Goal: Transaction & Acquisition: Purchase product/service

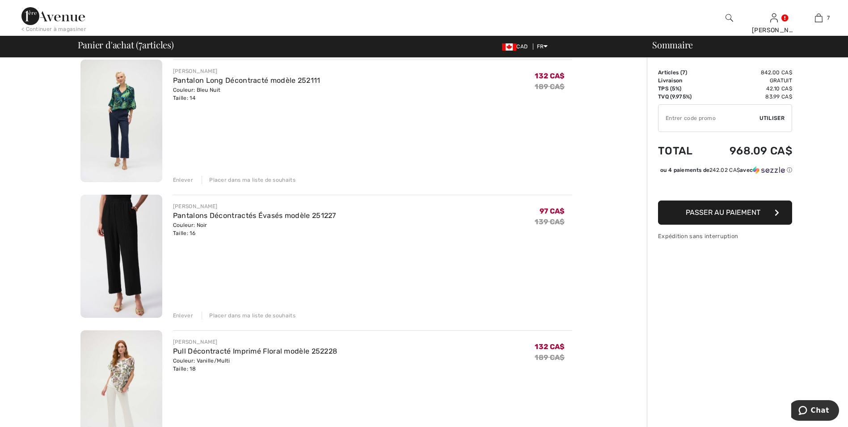
scroll to position [268, 0]
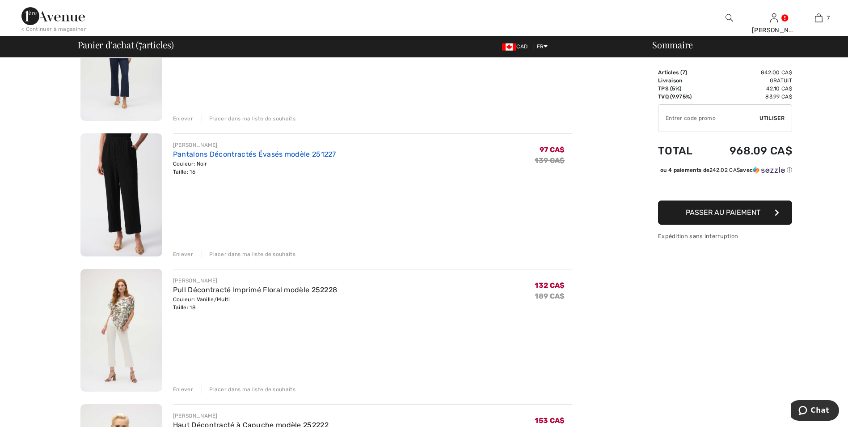
click at [200, 152] on link "Pantalons Décontractés Évasés modèle 251227" at bounding box center [254, 154] width 163 height 8
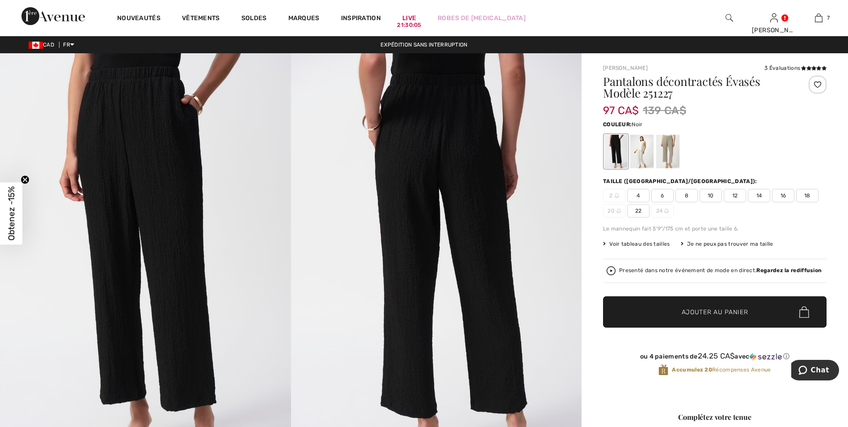
click at [761, 195] on span "14" at bounding box center [759, 195] width 22 height 13
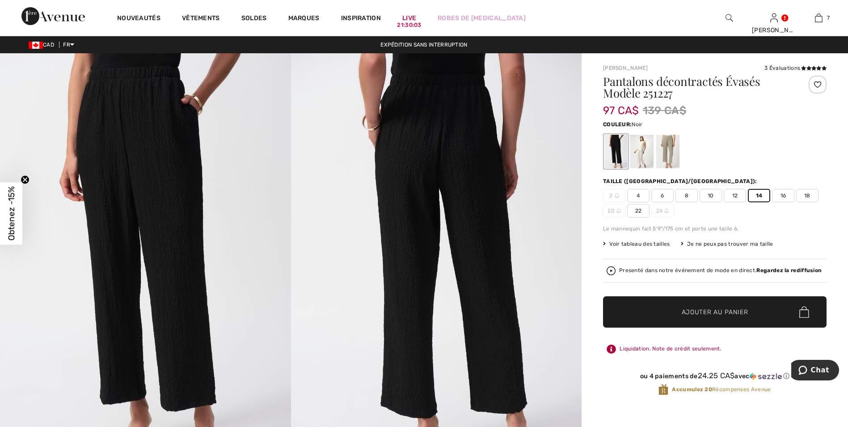
click at [689, 309] on span "Ajouter au panier" at bounding box center [715, 311] width 67 height 9
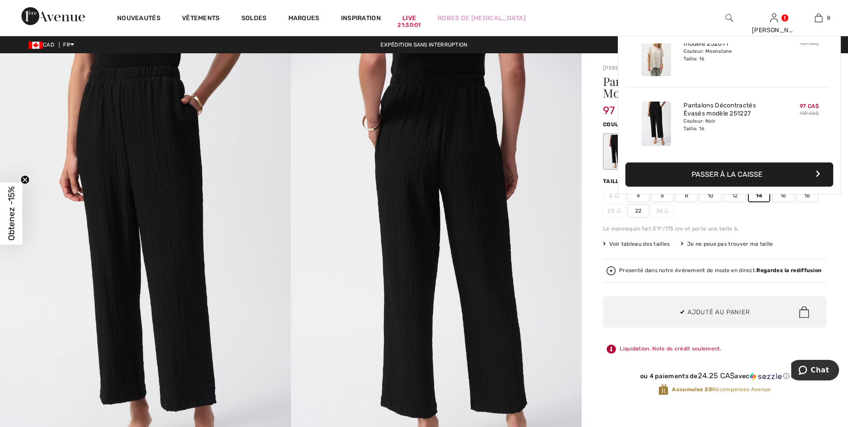
scroll to position [446, 0]
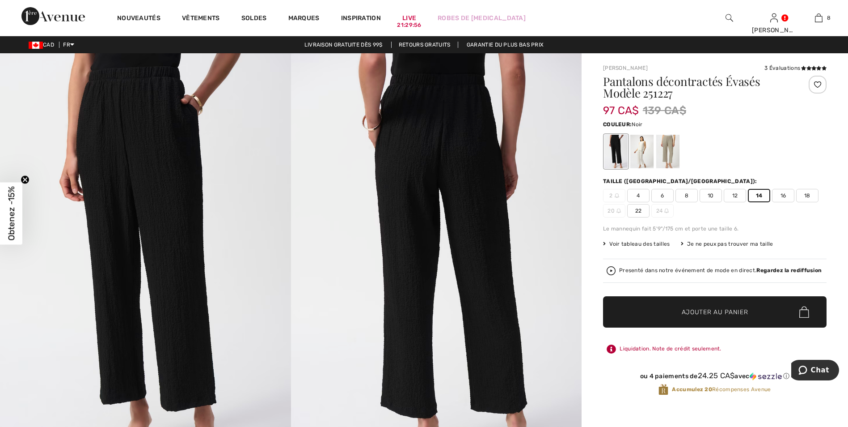
click at [692, 311] on span "Ajouter au panier" at bounding box center [715, 311] width 67 height 9
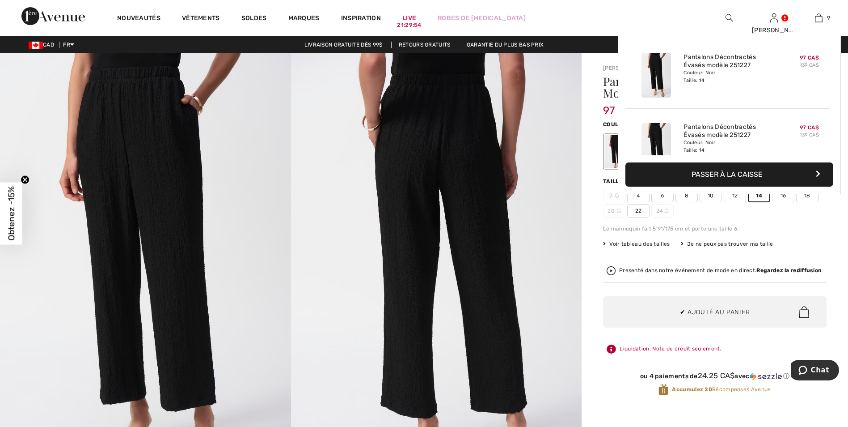
scroll to position [516, 0]
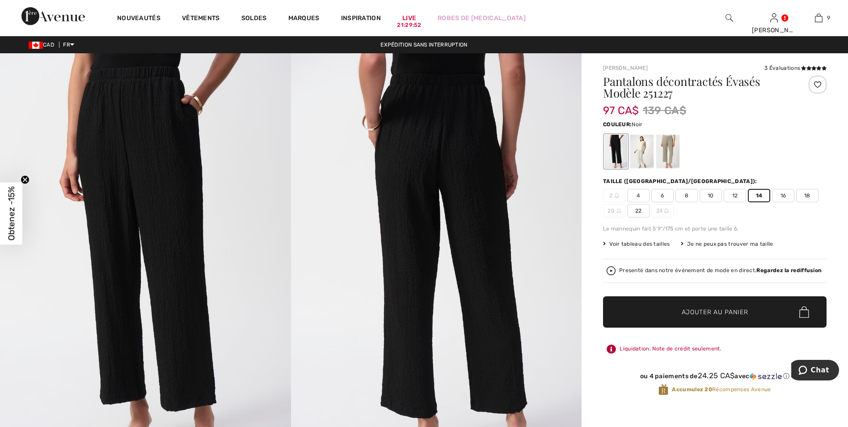
click at [309, 171] on img at bounding box center [436, 271] width 291 height 436
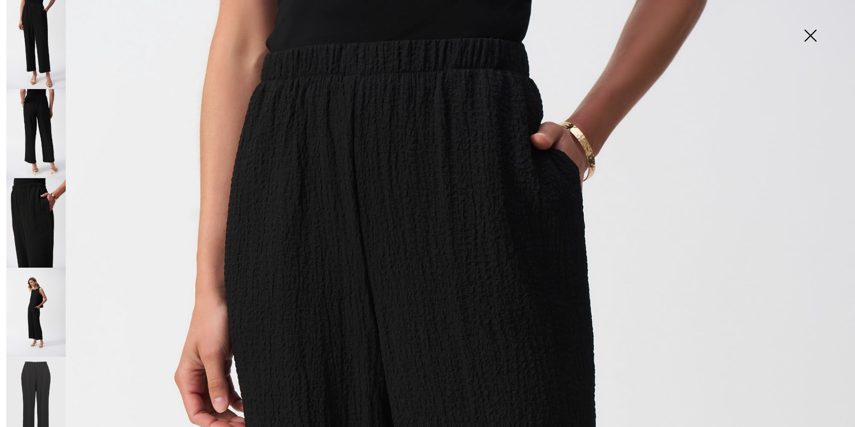
click at [811, 31] on img at bounding box center [810, 36] width 45 height 46
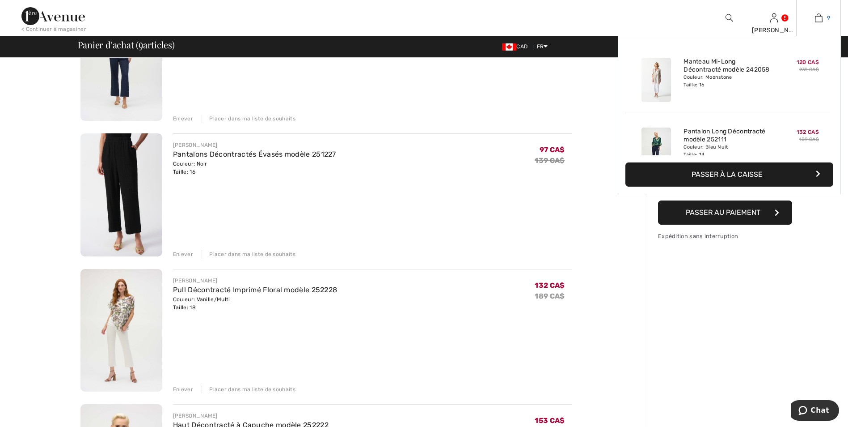
click at [821, 18] on img at bounding box center [819, 18] width 8 height 11
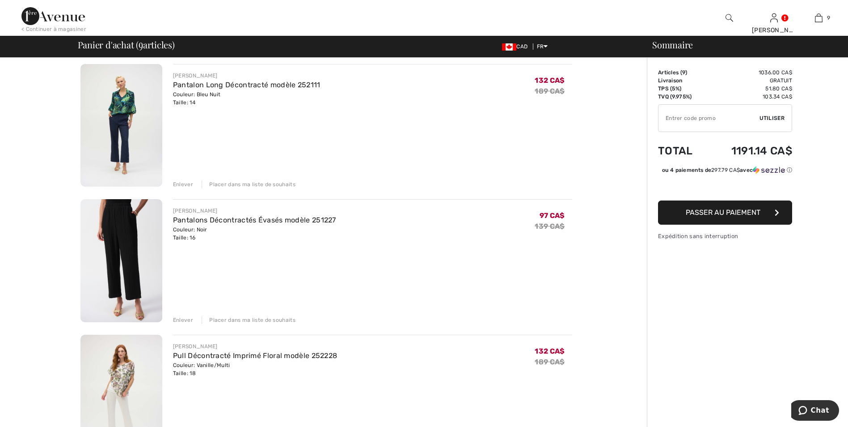
scroll to position [224, 0]
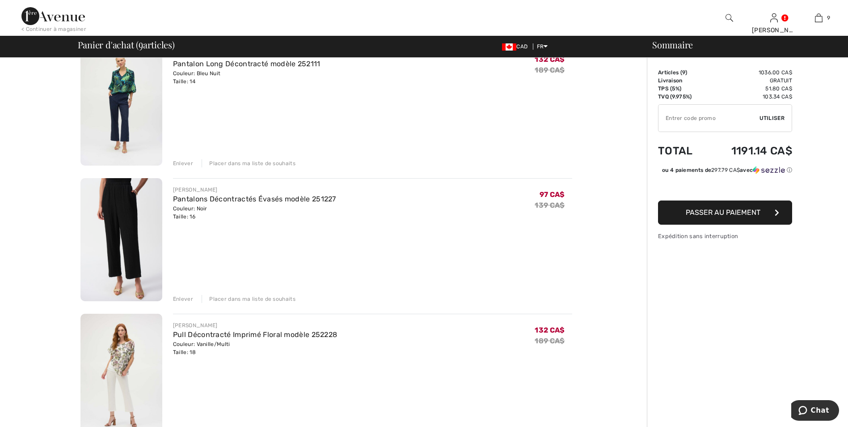
click at [182, 296] on div "Enlever" at bounding box center [183, 299] width 20 height 8
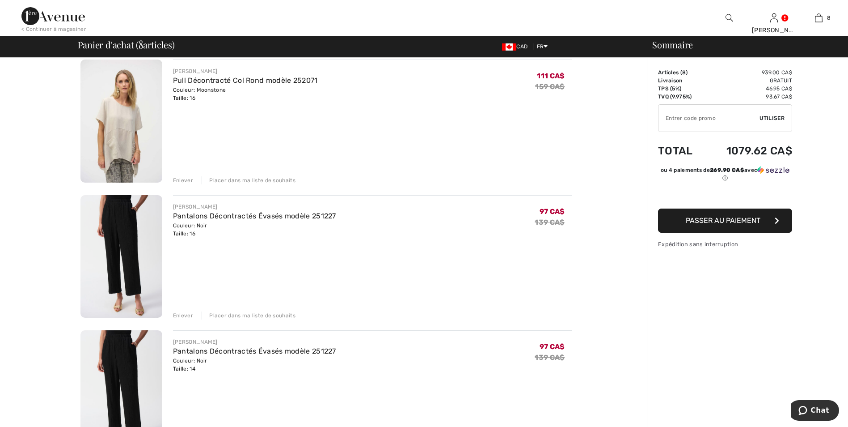
scroll to position [626, 0]
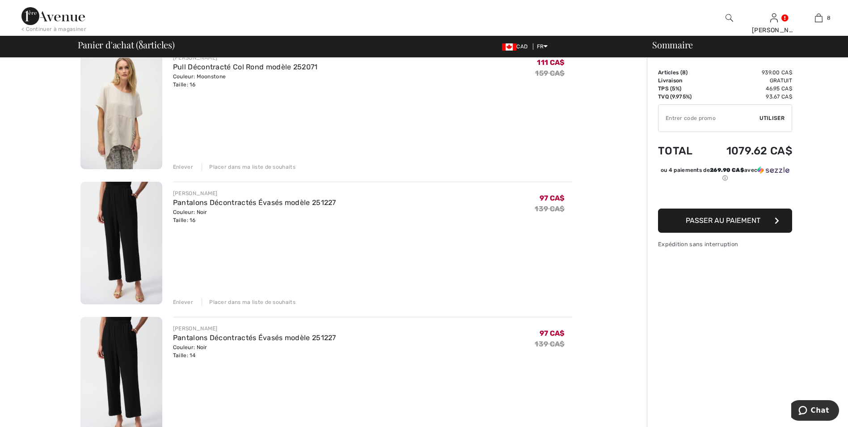
click at [181, 299] on div "Enlever" at bounding box center [183, 302] width 20 height 8
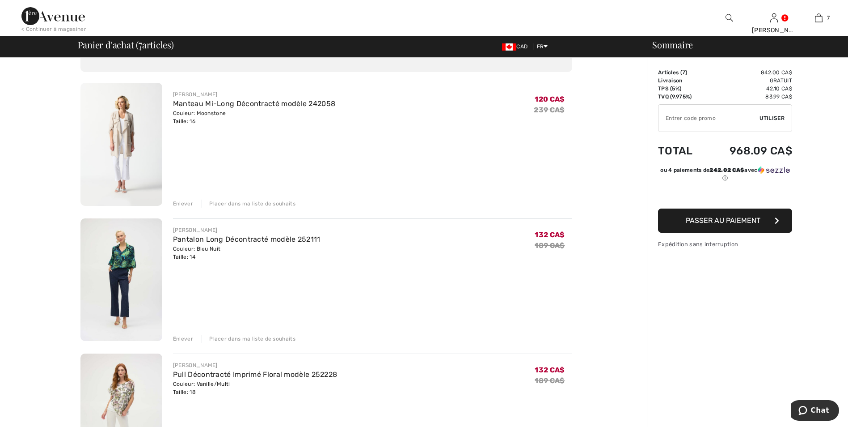
scroll to position [45, 0]
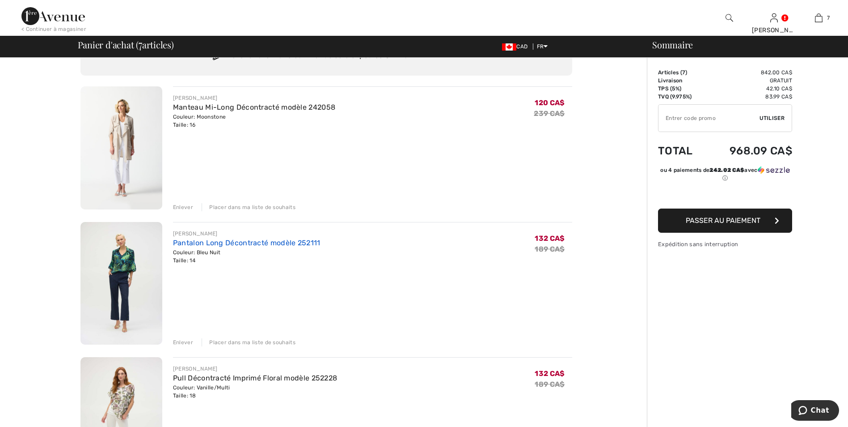
click at [237, 241] on link "Pantalon Long Décontracté modèle 252111" at bounding box center [247, 242] width 148 height 8
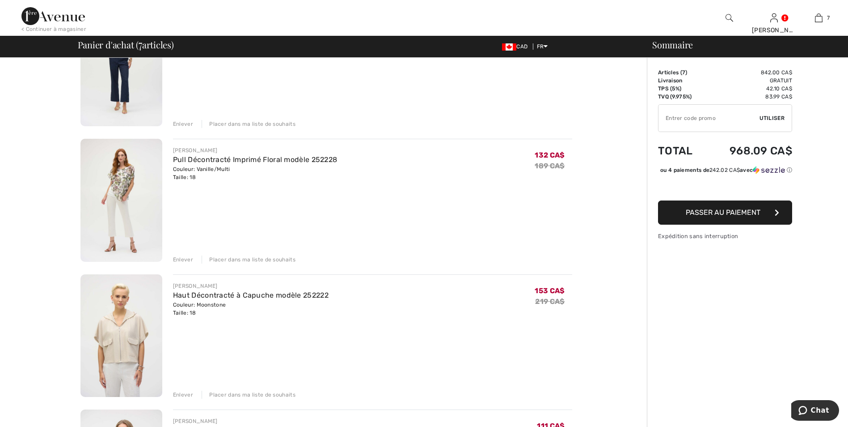
scroll to position [402, 0]
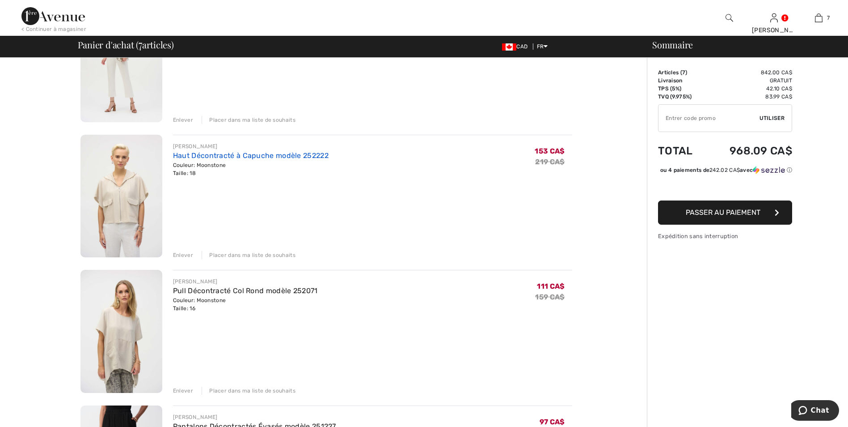
click at [223, 153] on link "Haut Décontracté à Capuche modèle 252222" at bounding box center [251, 155] width 156 height 8
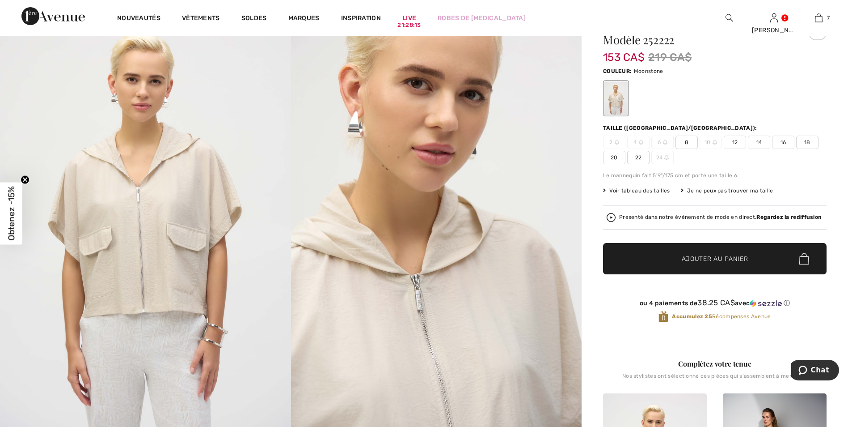
scroll to position [45, 0]
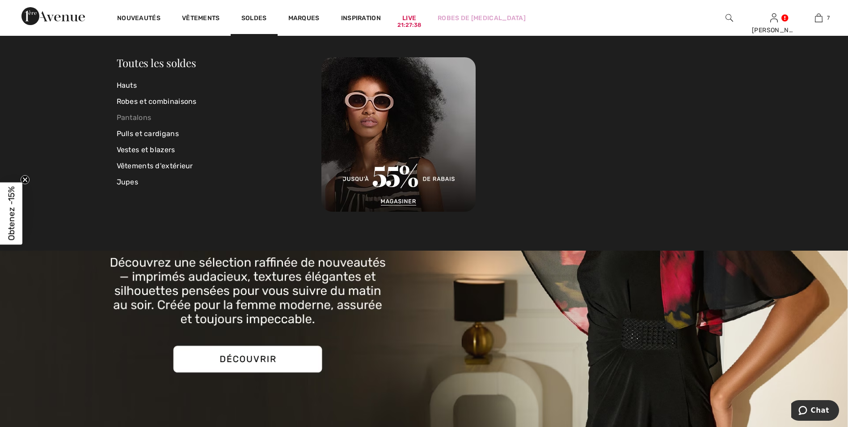
click at [131, 114] on link "Pantalons" at bounding box center [219, 118] width 205 height 16
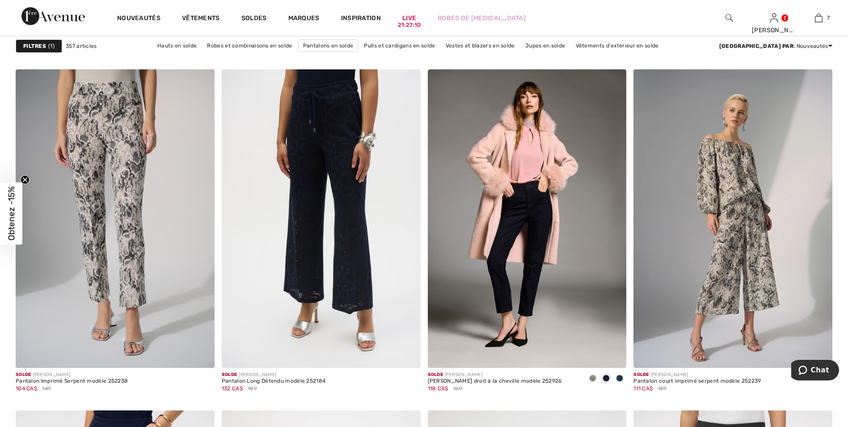
scroll to position [760, 0]
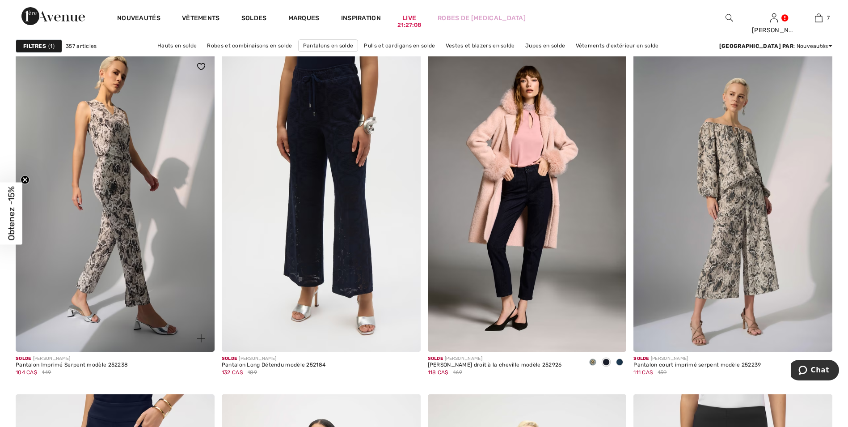
click at [114, 182] on img at bounding box center [115, 202] width 199 height 298
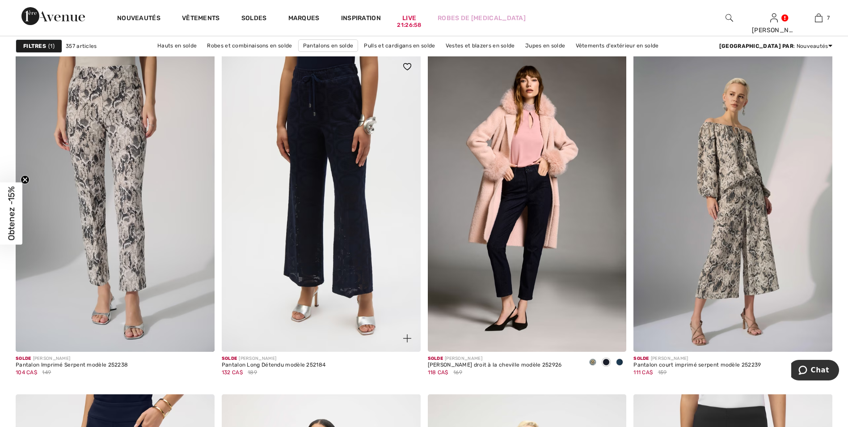
click at [359, 192] on img at bounding box center [321, 202] width 199 height 298
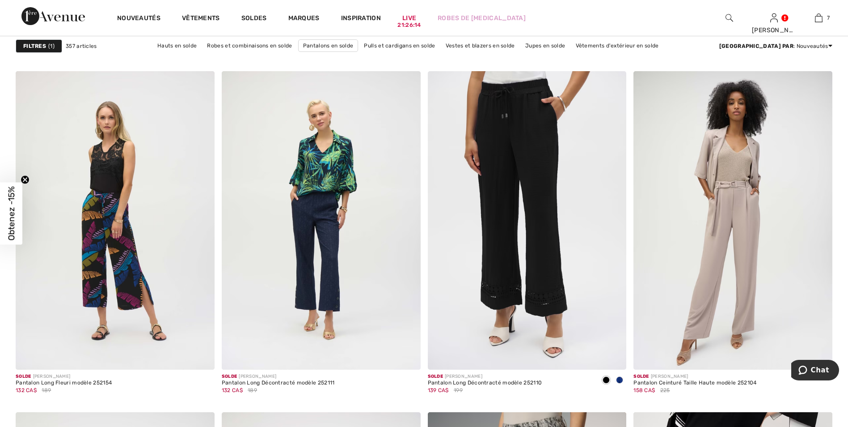
scroll to position [1566, 0]
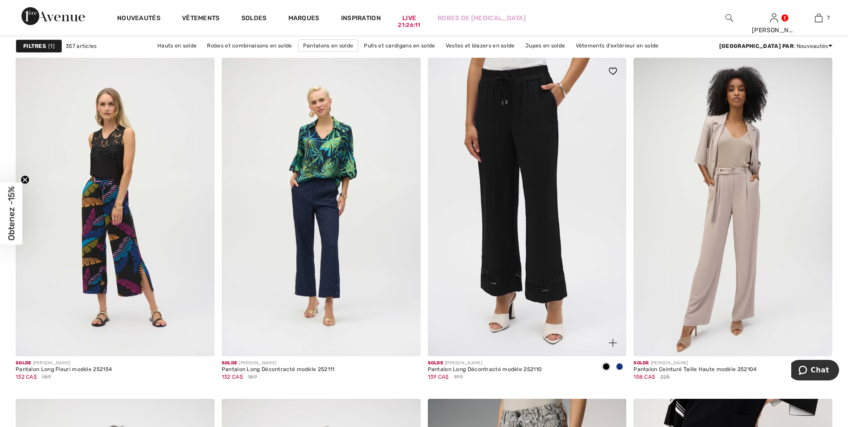
click at [521, 131] on img at bounding box center [527, 207] width 199 height 298
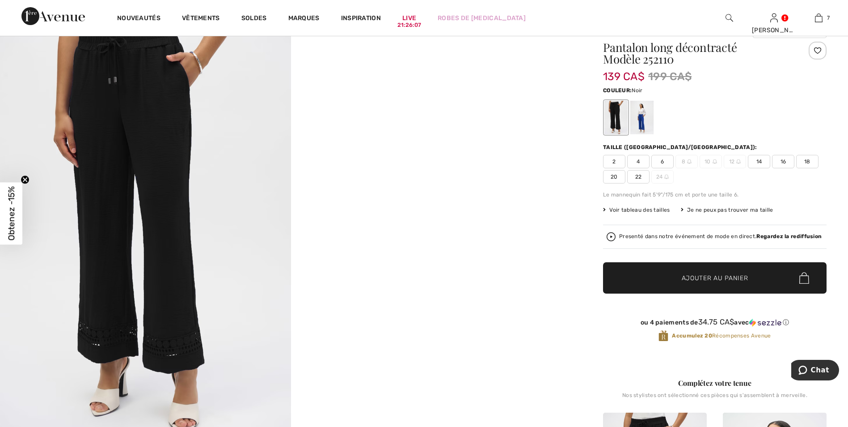
scroll to position [89, 0]
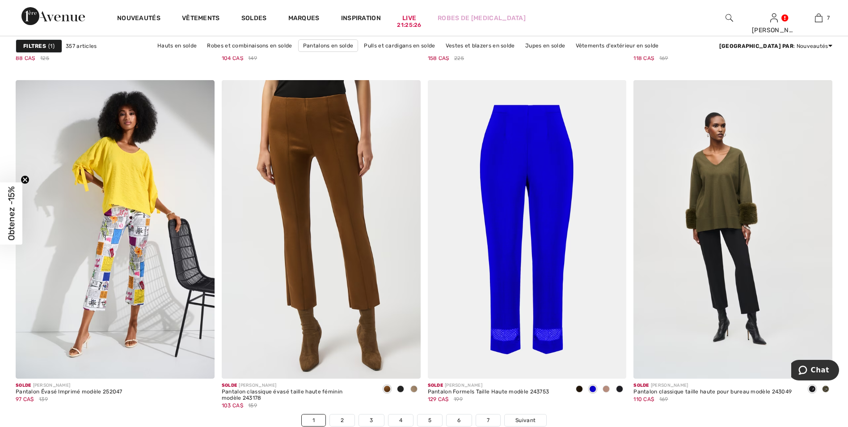
scroll to position [4875, 0]
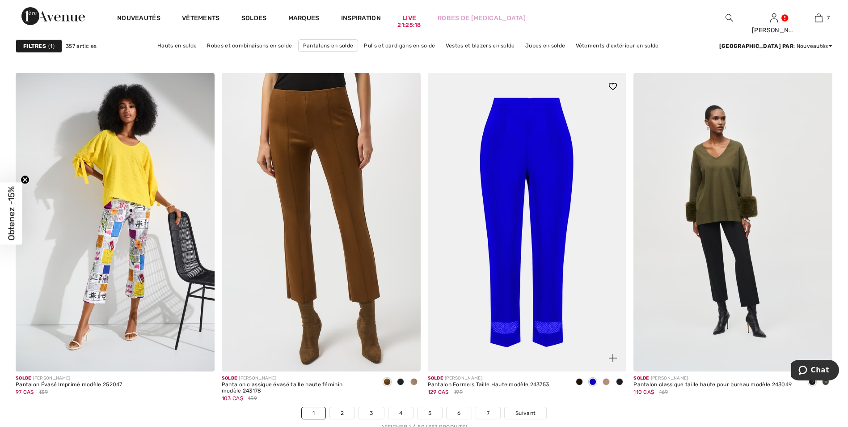
click at [578, 380] on span at bounding box center [579, 381] width 7 height 7
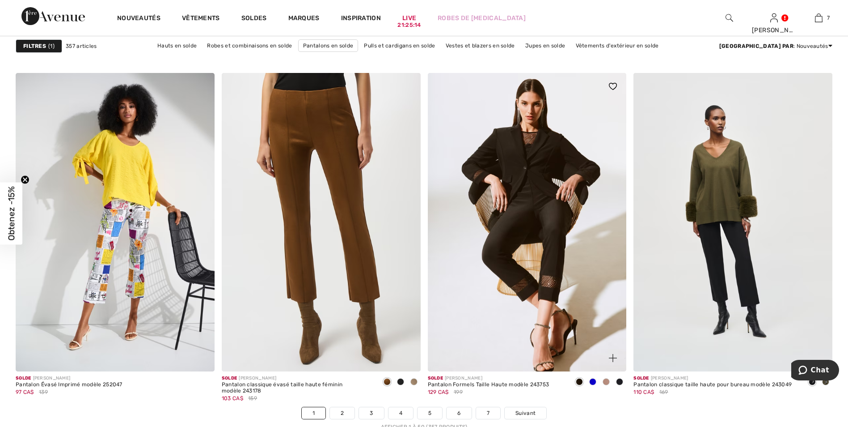
click at [591, 380] on span at bounding box center [592, 381] width 7 height 7
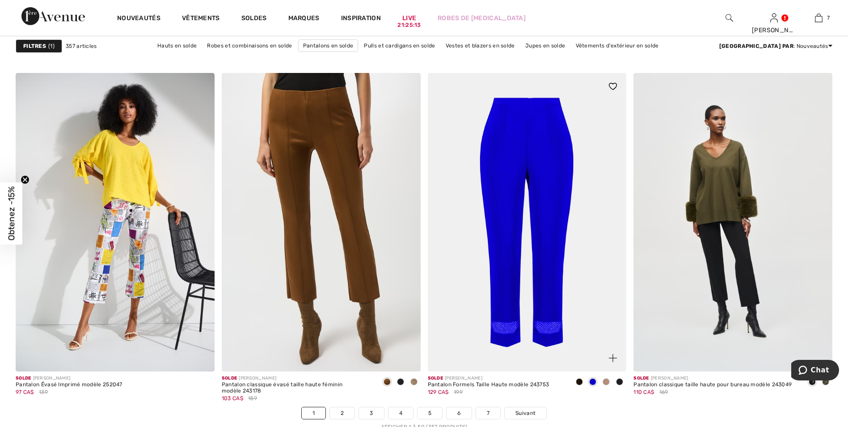
click at [607, 380] on span at bounding box center [606, 381] width 7 height 7
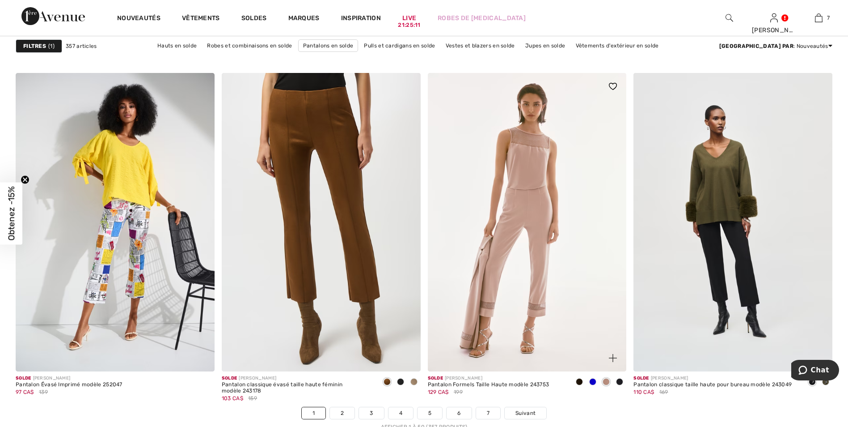
click at [620, 381] on span at bounding box center [619, 381] width 7 height 7
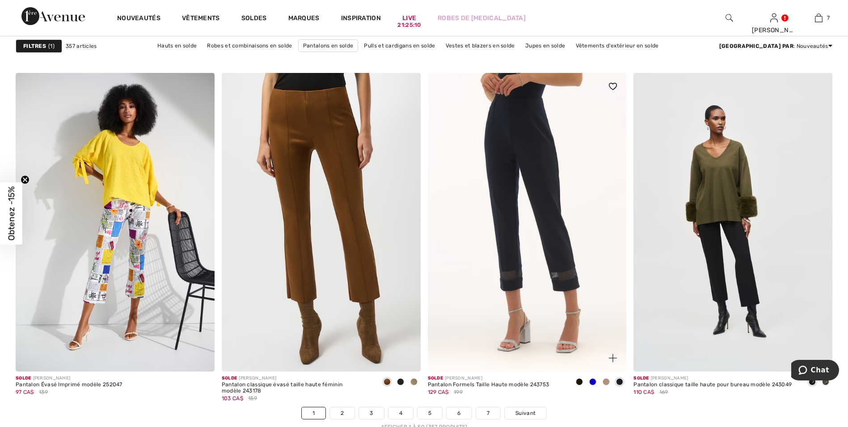
click at [543, 212] on img at bounding box center [527, 222] width 199 height 298
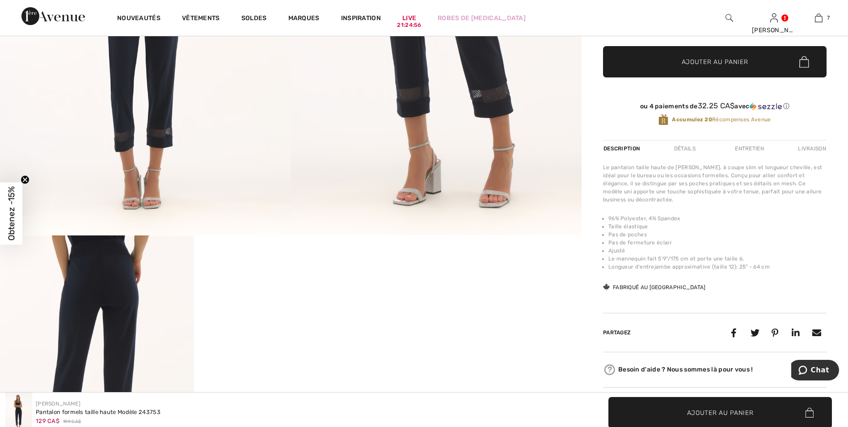
scroll to position [45, 0]
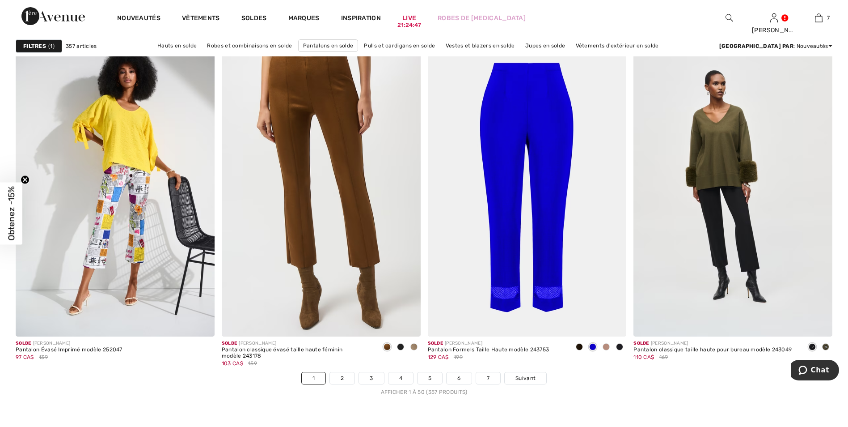
scroll to position [5054, 0]
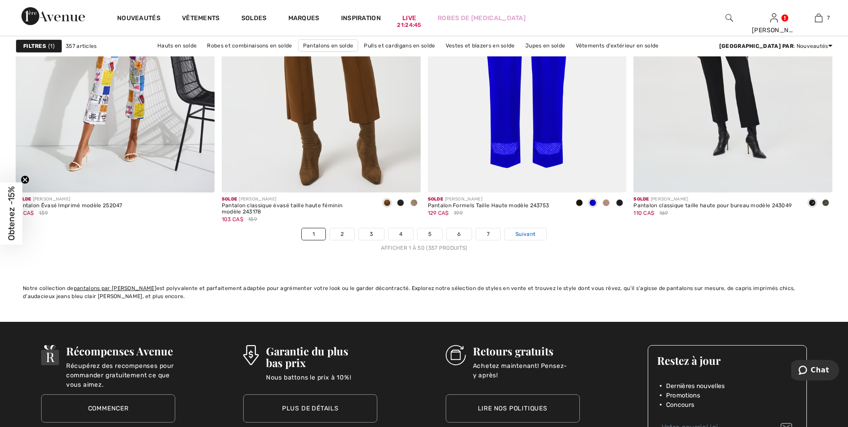
click at [529, 231] on span "Suivant" at bounding box center [526, 234] width 20 height 8
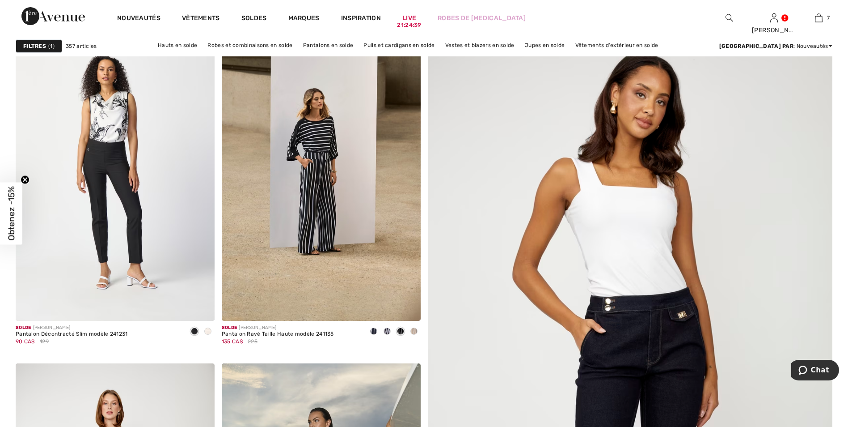
scroll to position [179, 0]
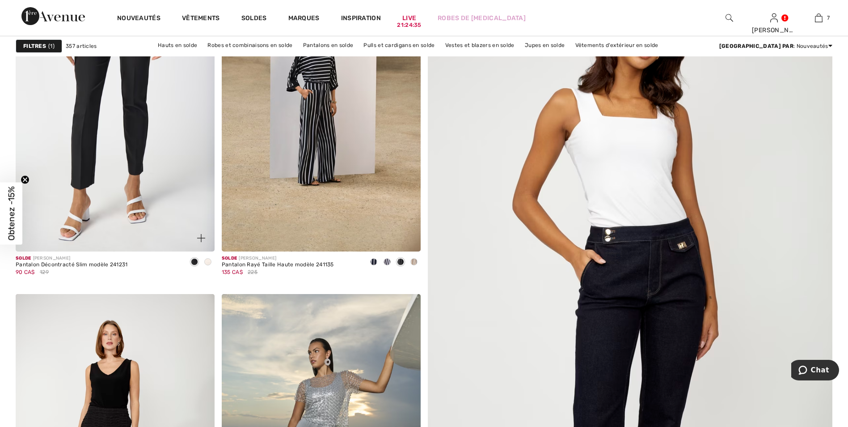
click at [137, 92] on img at bounding box center [115, 102] width 199 height 298
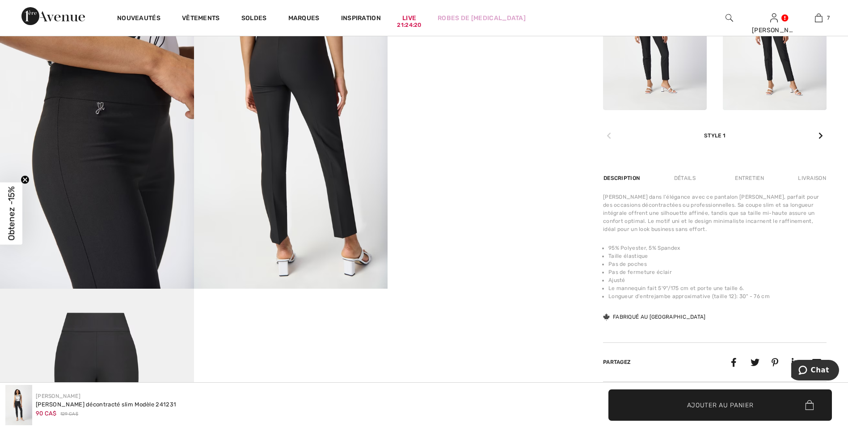
scroll to position [268, 0]
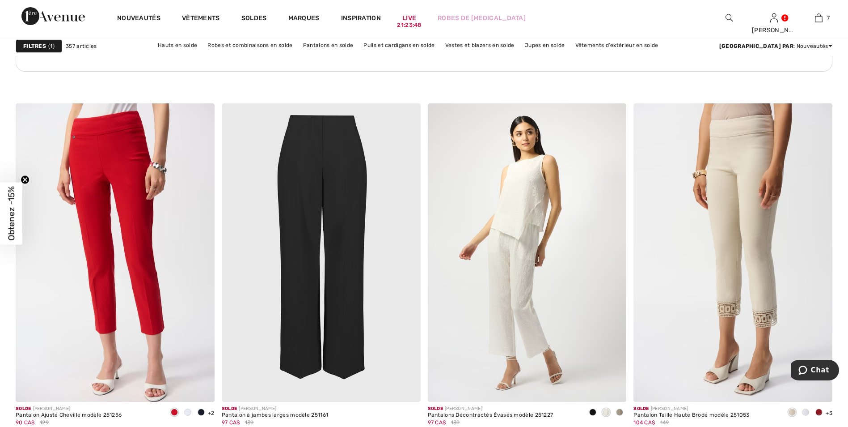
scroll to position [1565, 0]
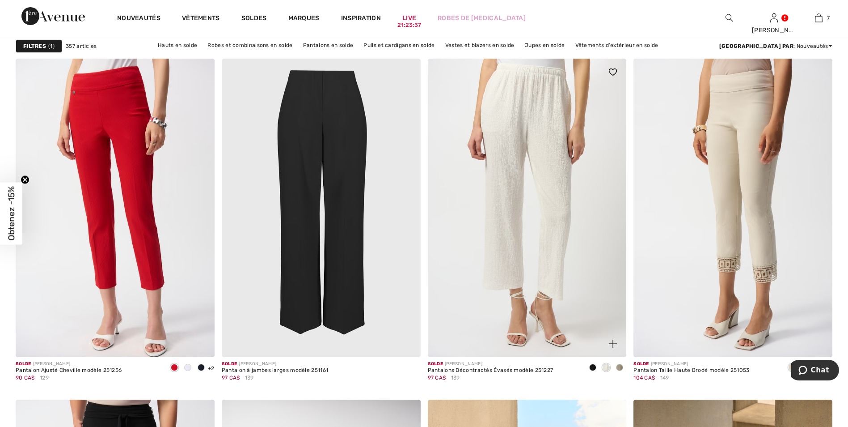
click at [526, 157] on img at bounding box center [527, 208] width 199 height 298
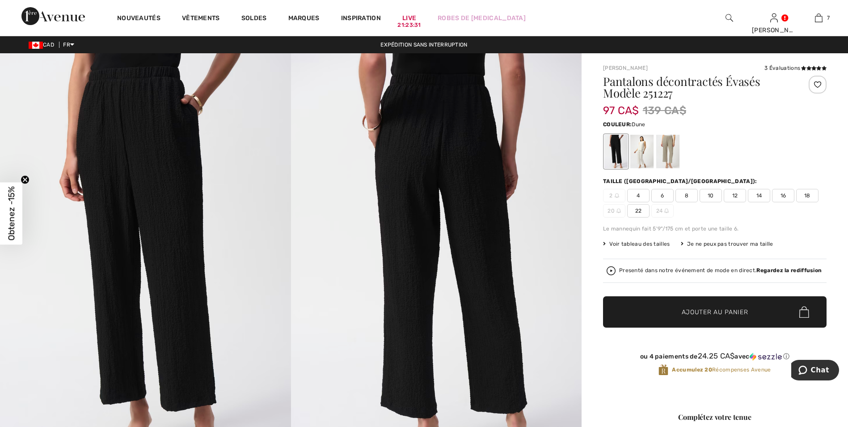
click at [668, 143] on div at bounding box center [667, 152] width 23 height 34
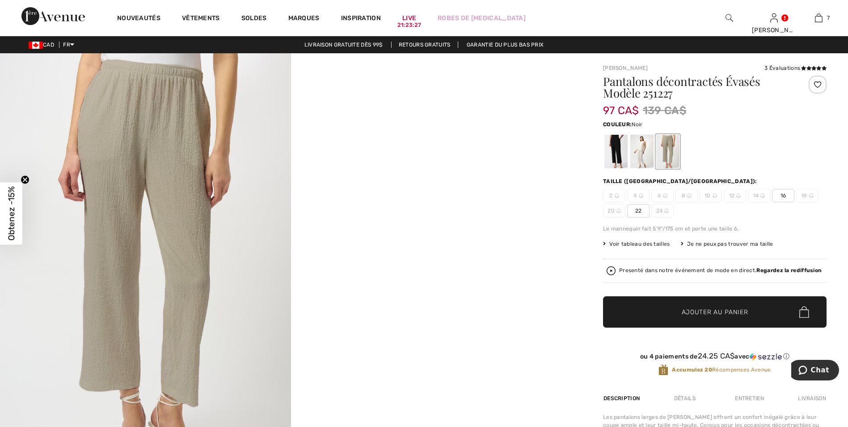
click at [617, 148] on div at bounding box center [616, 152] width 23 height 34
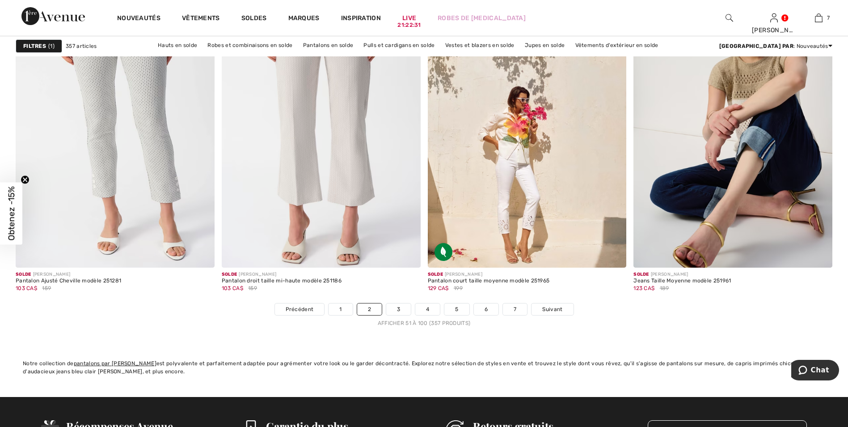
scroll to position [5008, 0]
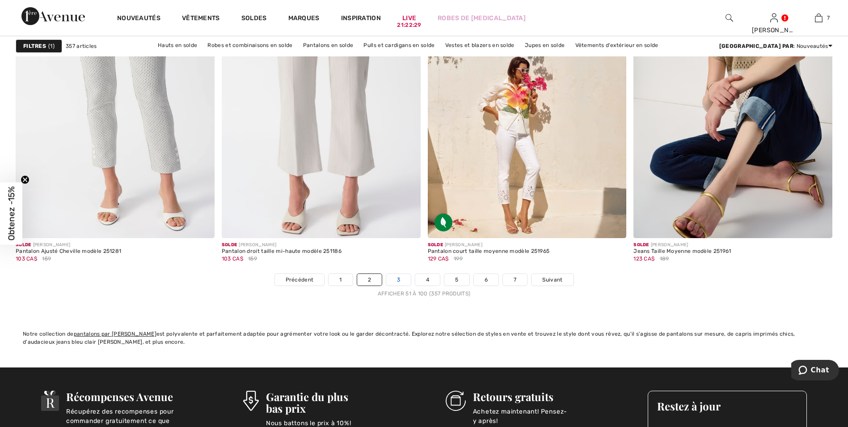
click at [401, 278] on link "3" at bounding box center [398, 280] width 25 height 12
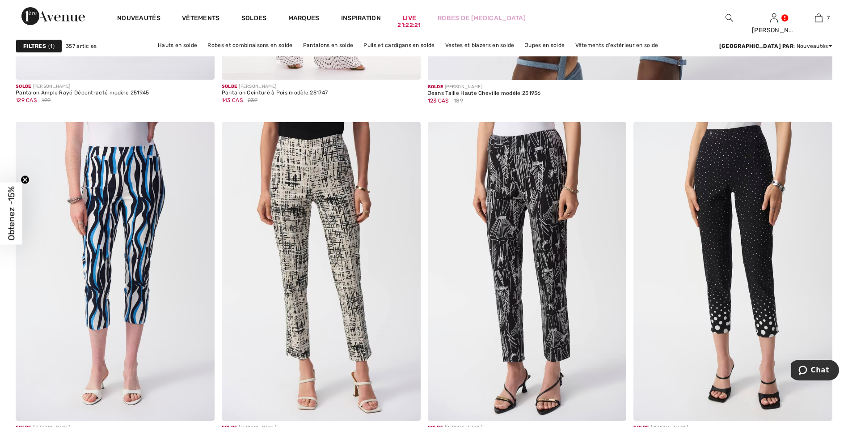
scroll to position [715, 0]
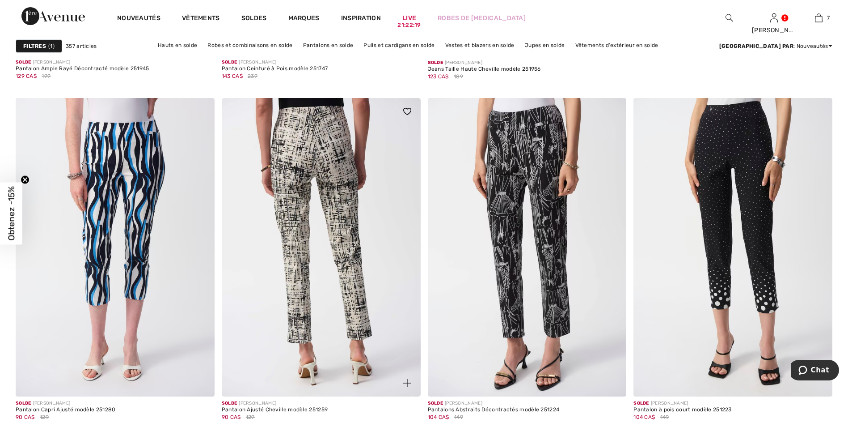
click at [319, 155] on img at bounding box center [321, 247] width 199 height 298
click at [341, 168] on img at bounding box center [321, 247] width 199 height 298
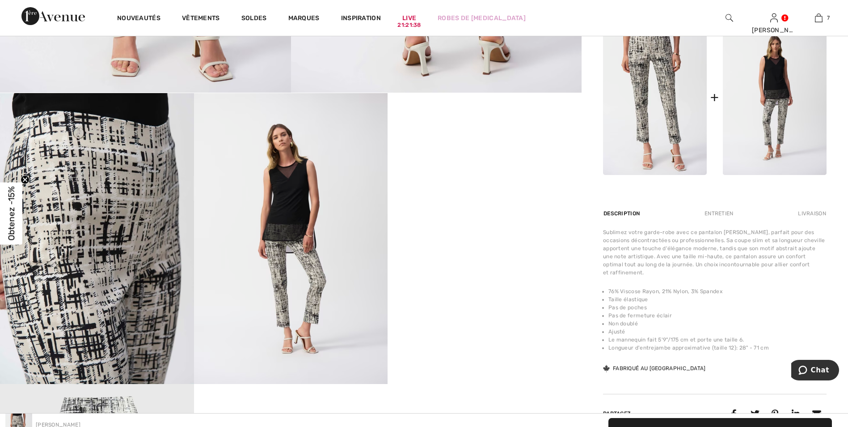
scroll to position [402, 0]
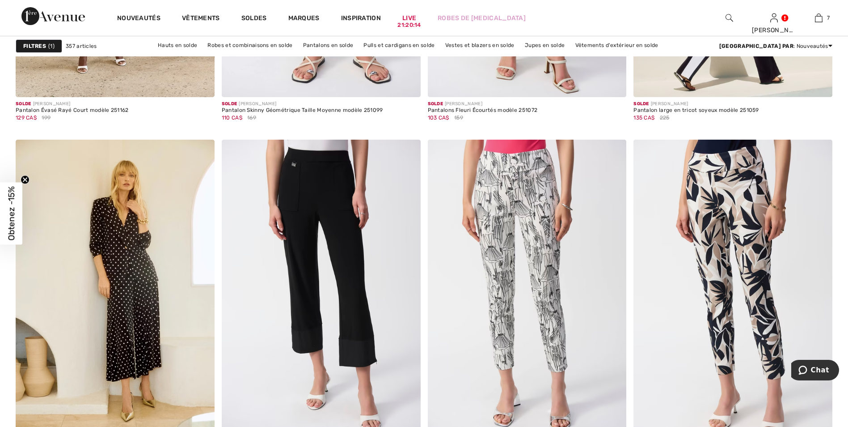
scroll to position [1878, 0]
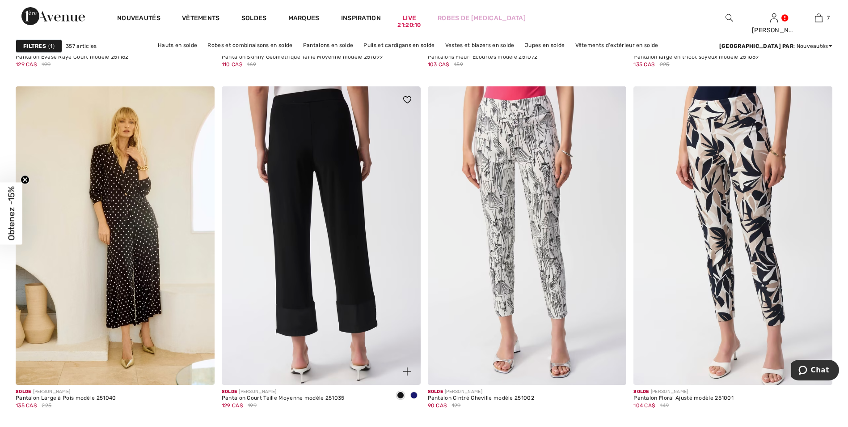
click at [304, 140] on img at bounding box center [321, 235] width 199 height 298
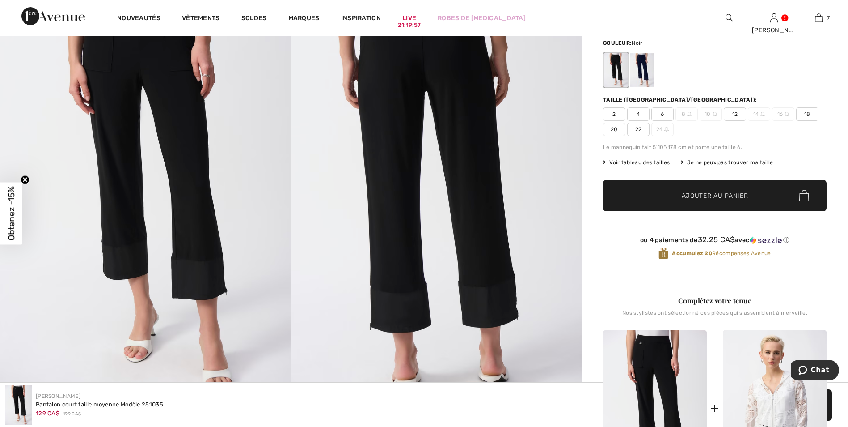
scroll to position [45, 0]
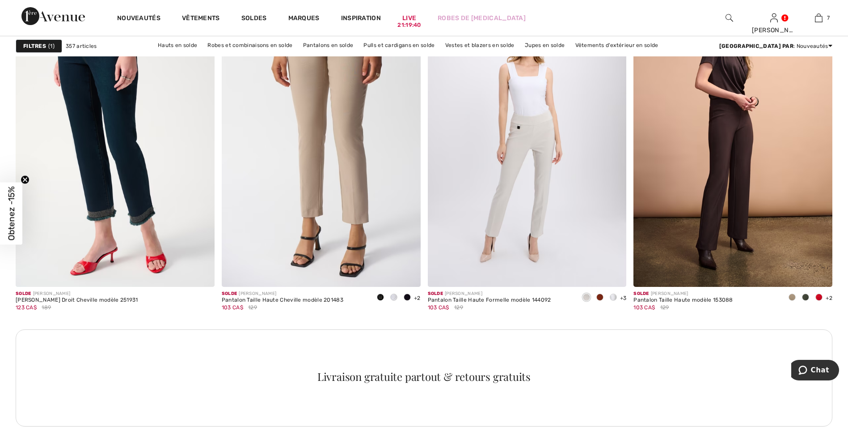
scroll to position [2325, 0]
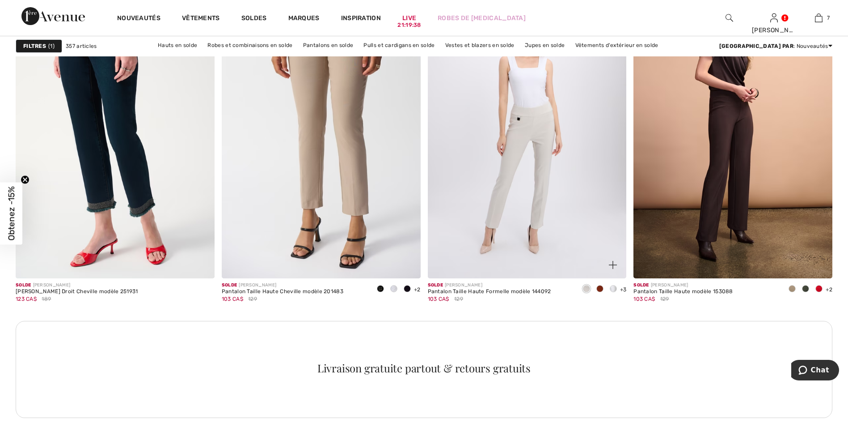
click at [601, 288] on span at bounding box center [599, 288] width 7 height 7
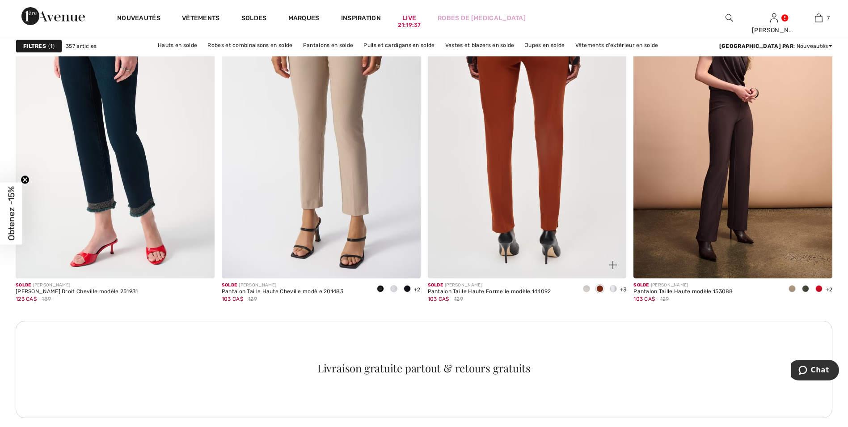
click at [536, 109] on img at bounding box center [527, 129] width 199 height 298
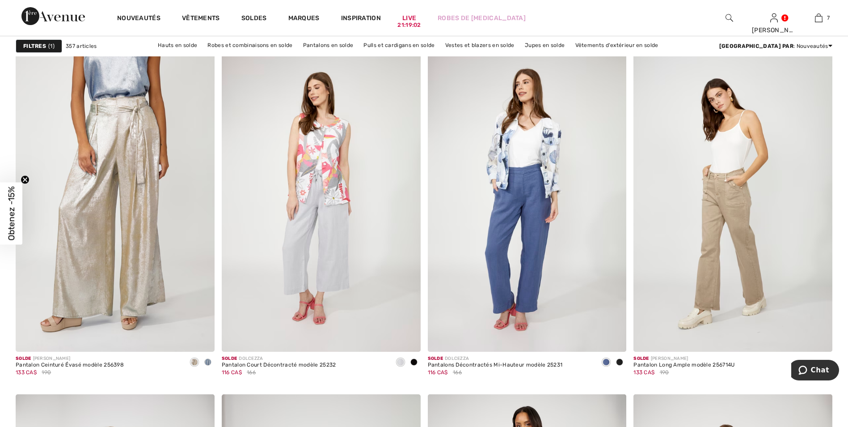
scroll to position [3443, 0]
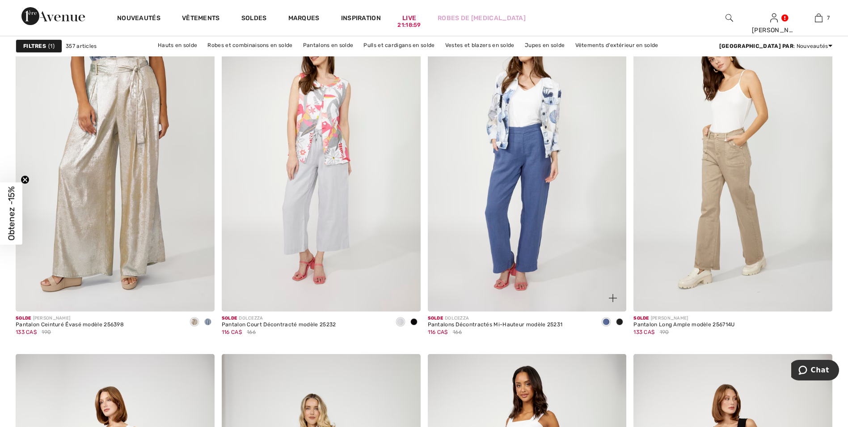
click at [619, 320] on span at bounding box center [619, 321] width 7 height 7
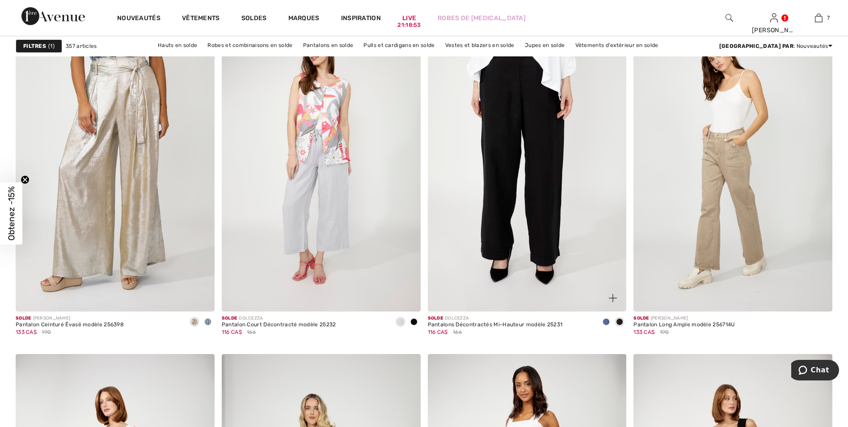
click at [538, 191] on img at bounding box center [527, 162] width 199 height 298
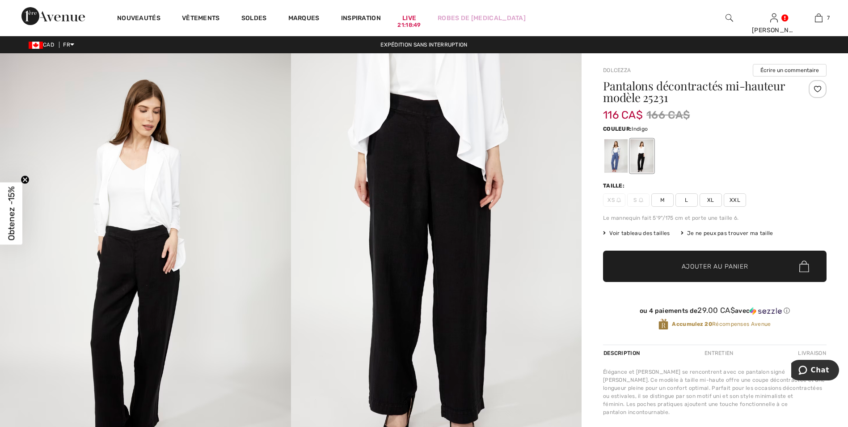
click at [611, 150] on div at bounding box center [616, 156] width 23 height 34
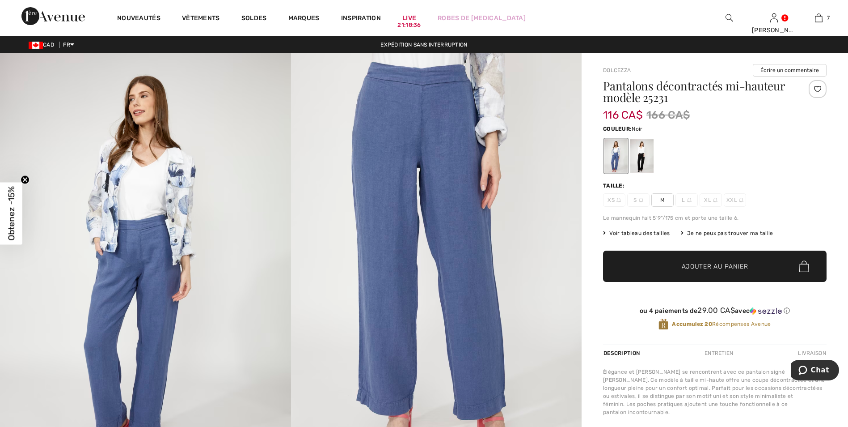
click at [644, 155] on div at bounding box center [641, 156] width 23 height 34
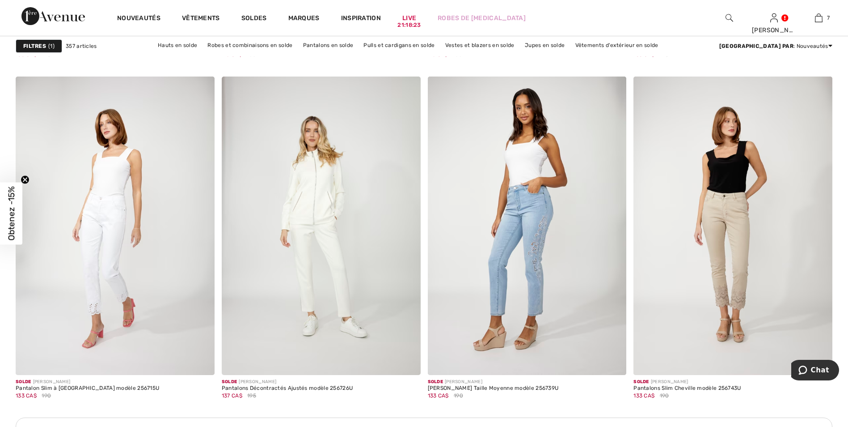
scroll to position [3756, 0]
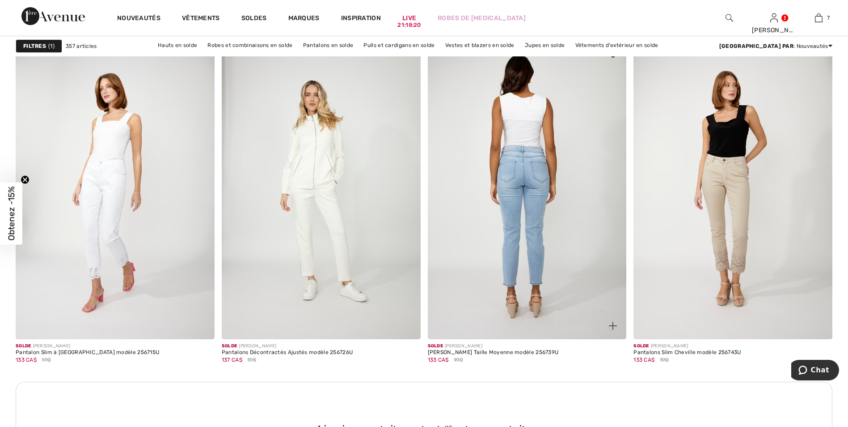
click at [534, 177] on img at bounding box center [527, 190] width 199 height 298
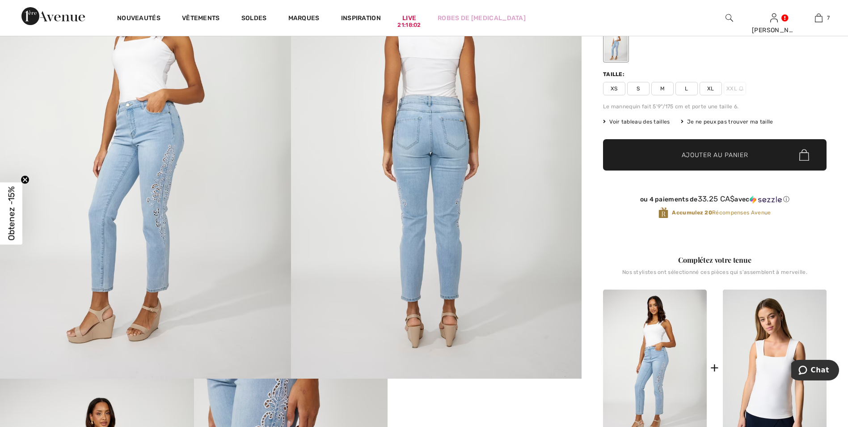
scroll to position [45, 0]
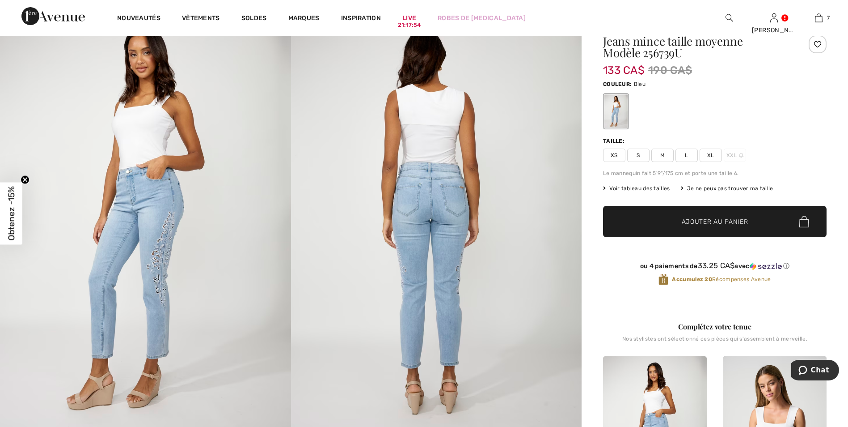
click at [630, 186] on span "Voir tableau des tailles" at bounding box center [636, 188] width 67 height 8
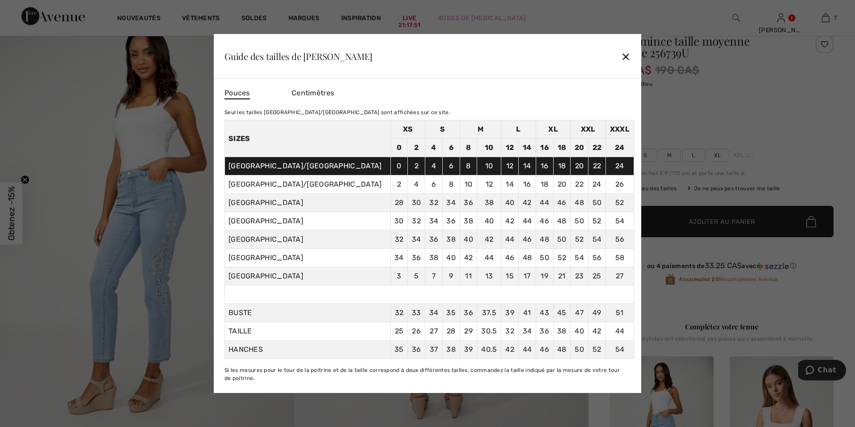
click at [774, 99] on div at bounding box center [427, 213] width 855 height 427
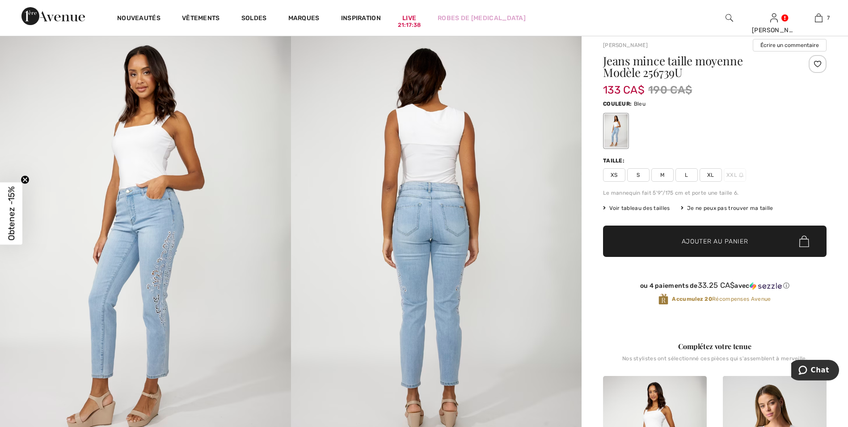
scroll to position [0, 0]
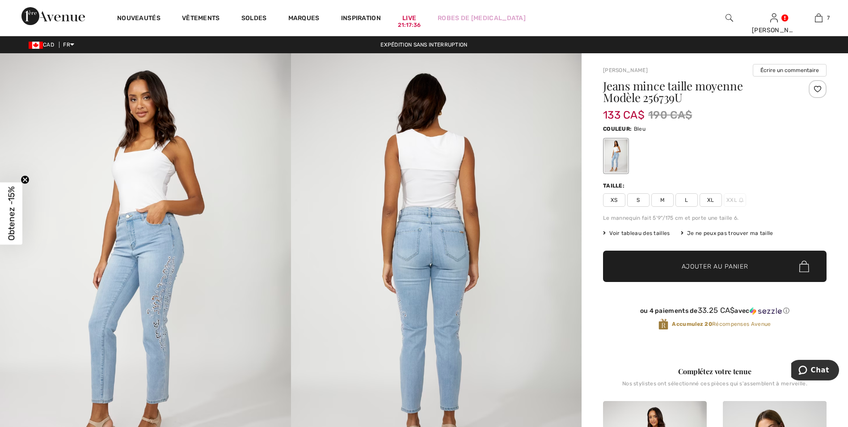
click at [711, 197] on span "XL" at bounding box center [711, 199] width 22 height 13
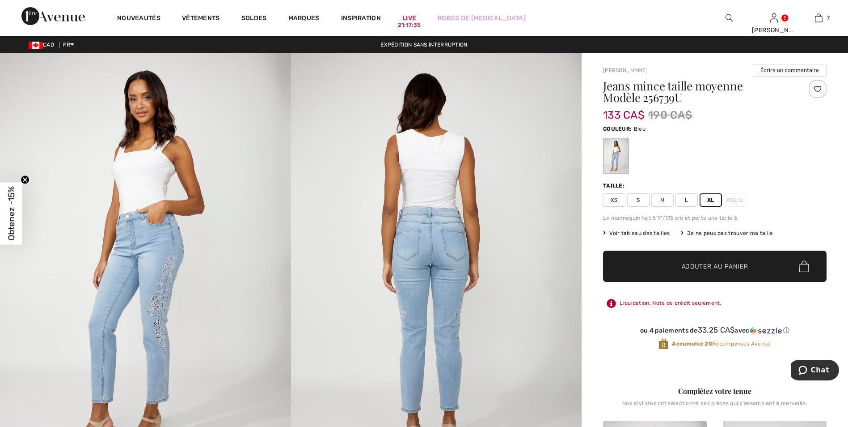
click at [694, 263] on span "Ajouter au panier" at bounding box center [715, 266] width 67 height 9
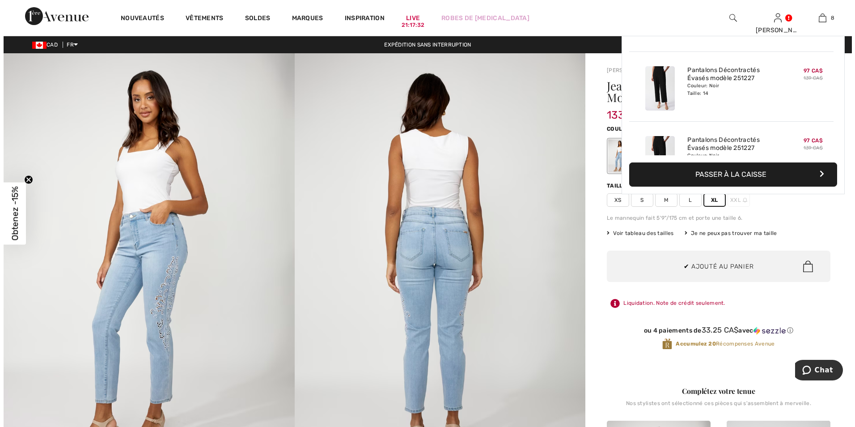
scroll to position [446, 0]
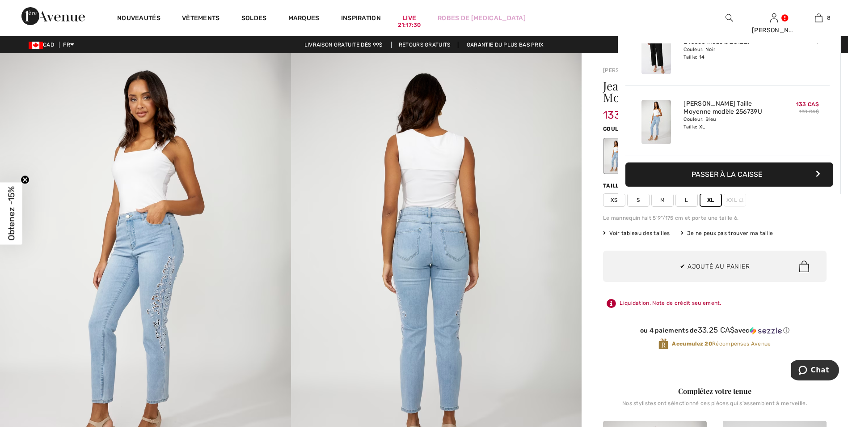
click at [34, 74] on img at bounding box center [145, 271] width 291 height 436
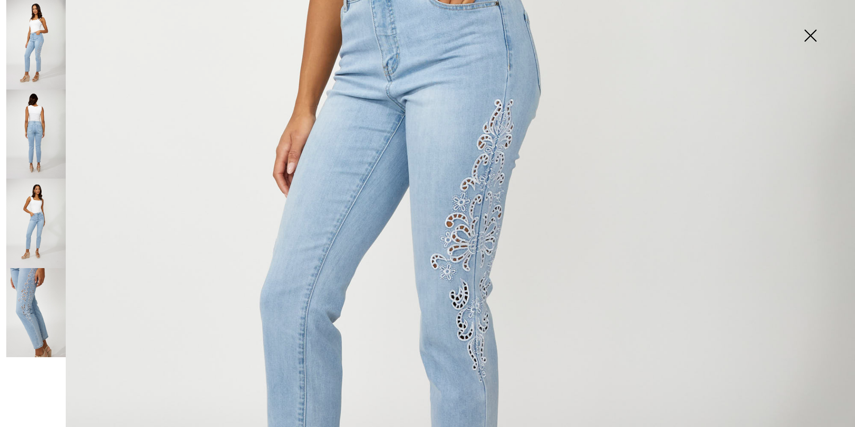
scroll to position [626, 0]
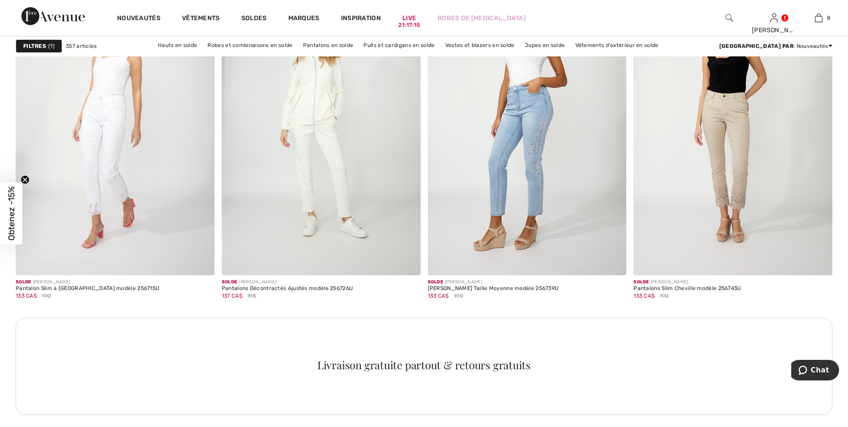
scroll to position [3890, 0]
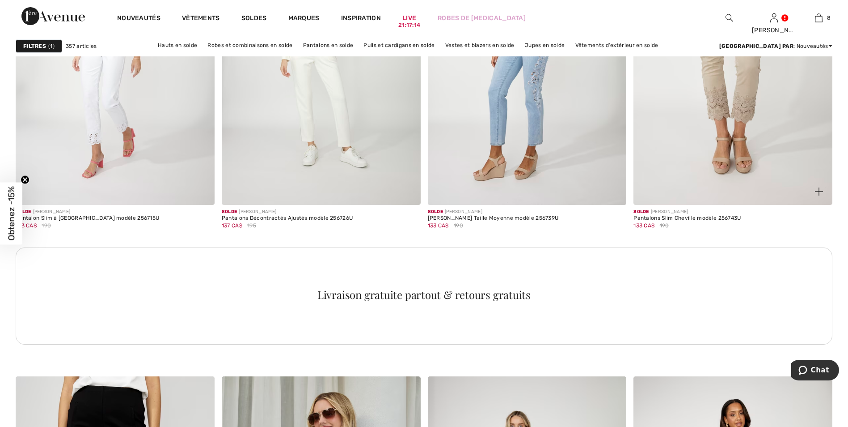
click at [736, 95] on img at bounding box center [733, 56] width 199 height 298
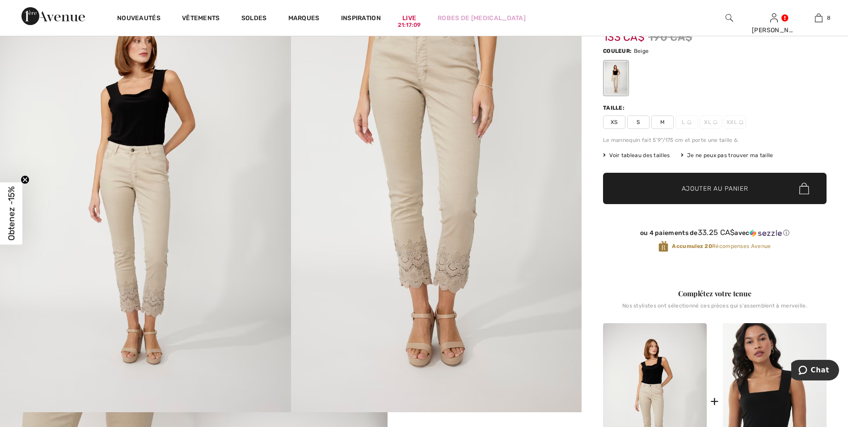
scroll to position [89, 0]
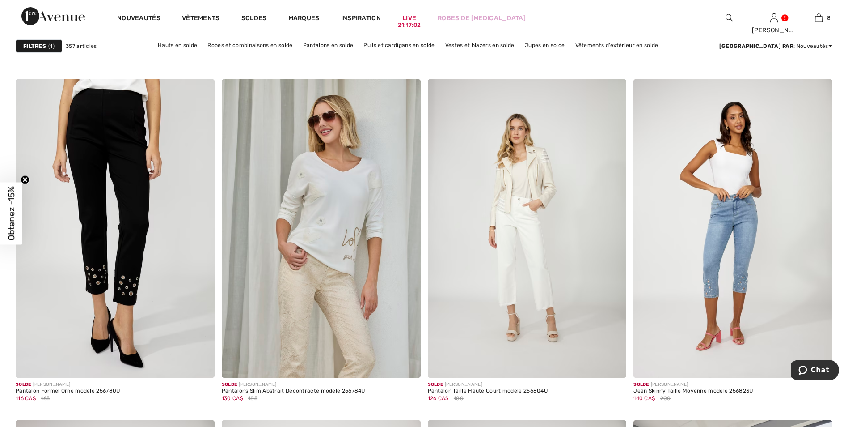
scroll to position [4203, 0]
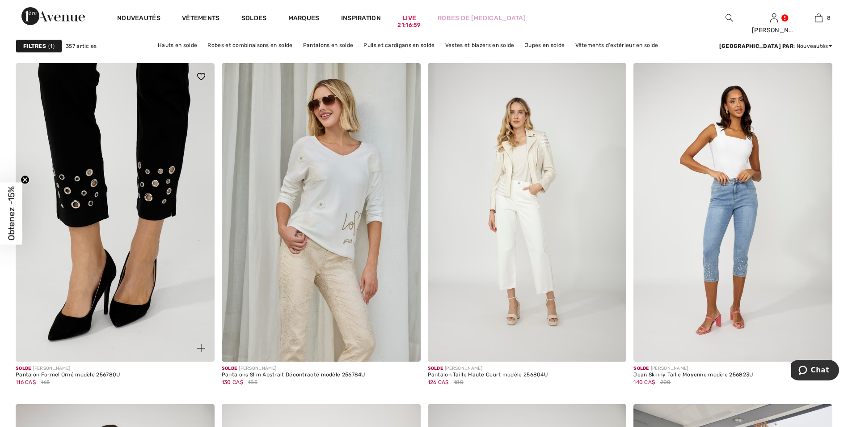
click at [161, 131] on img at bounding box center [115, 212] width 199 height 298
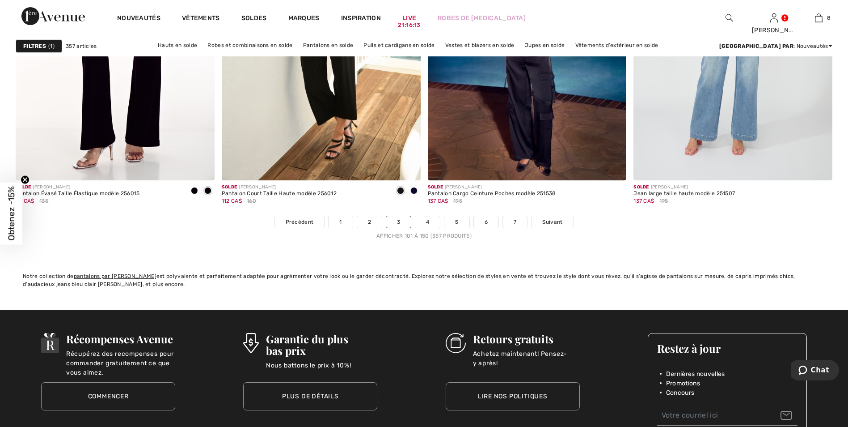
scroll to position [5097, 0]
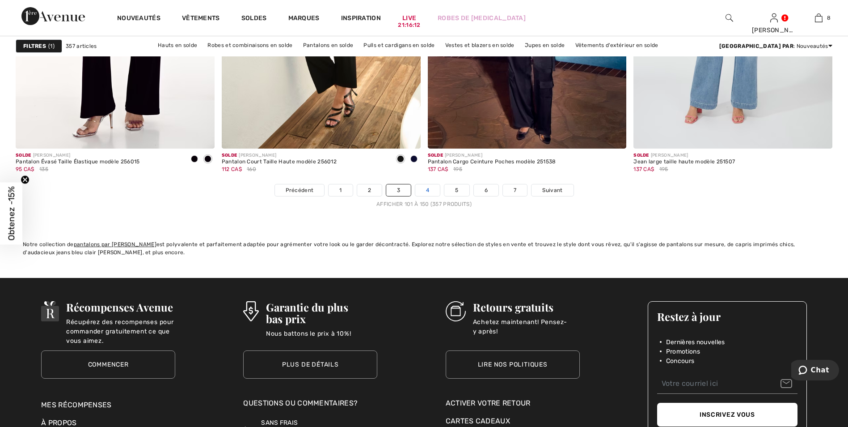
click at [426, 188] on link "4" at bounding box center [427, 190] width 25 height 12
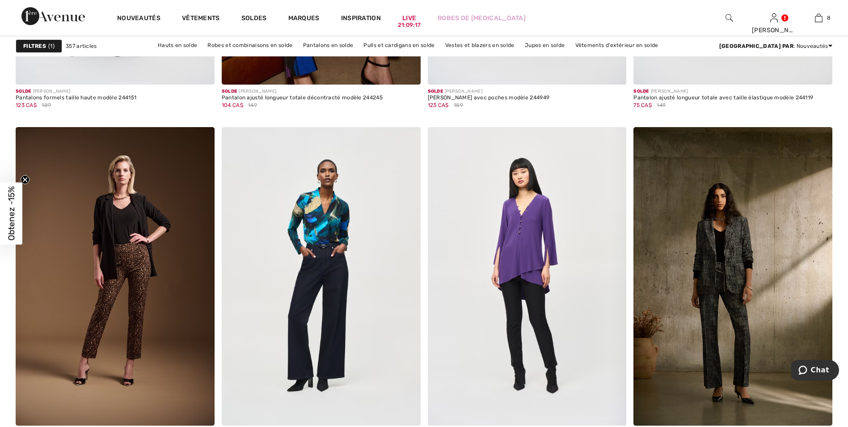
scroll to position [4919, 0]
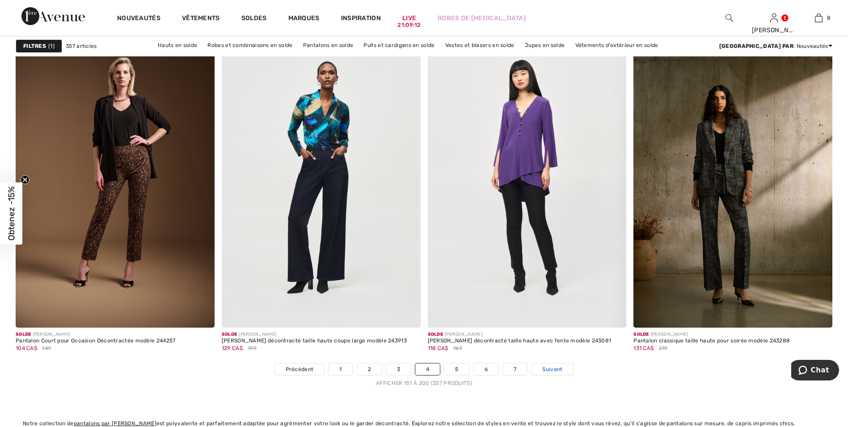
click at [553, 367] on span "Suivant" at bounding box center [552, 369] width 20 height 8
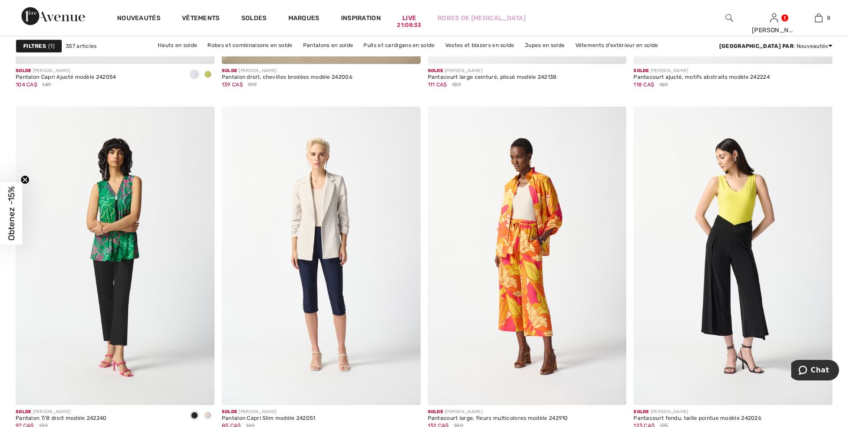
scroll to position [4516, 0]
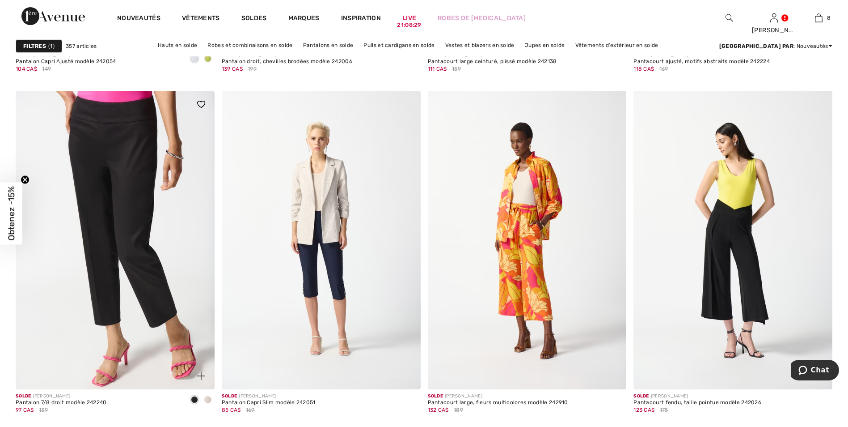
click at [121, 202] on img at bounding box center [115, 240] width 199 height 298
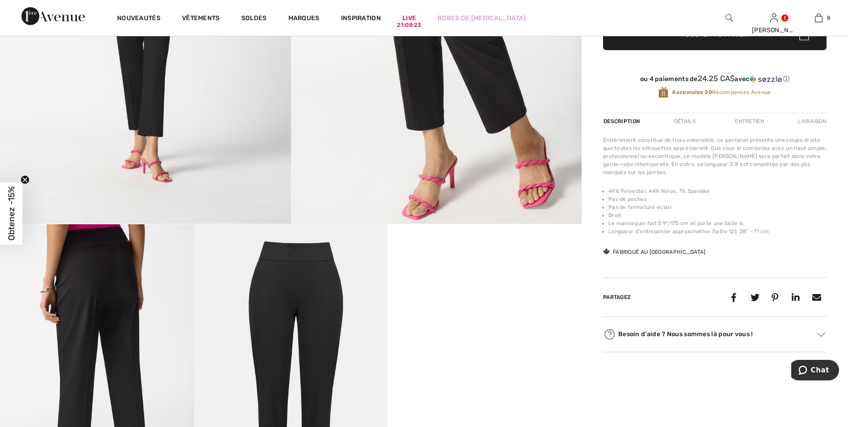
scroll to position [268, 0]
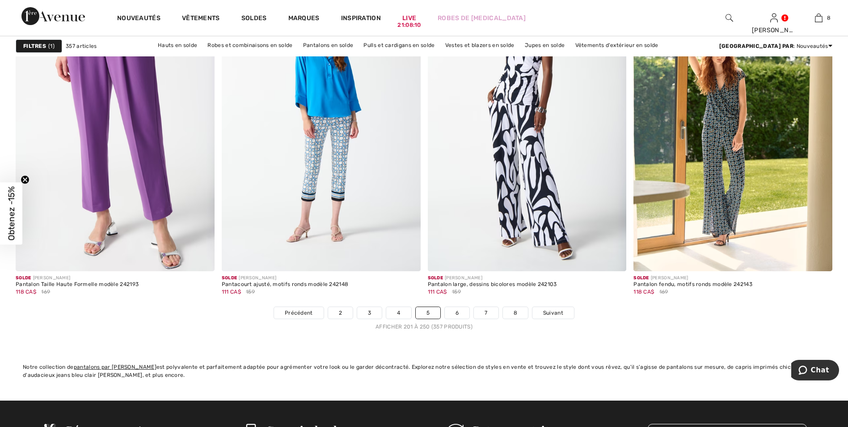
scroll to position [5008, 0]
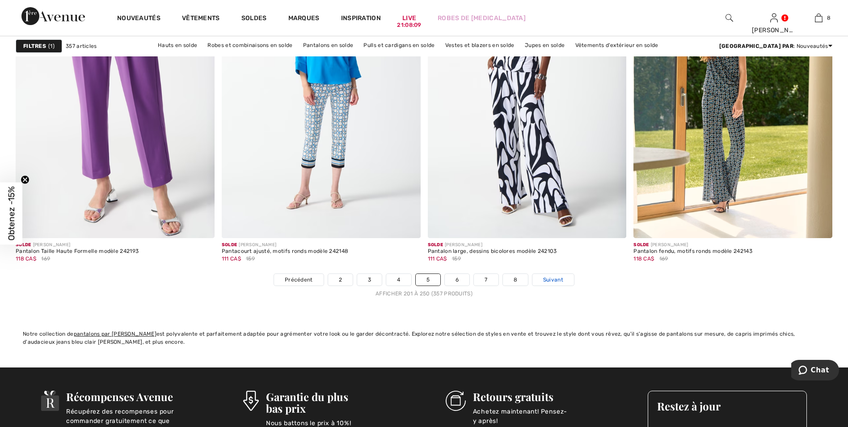
click at [553, 277] on span "Suivant" at bounding box center [553, 279] width 20 height 8
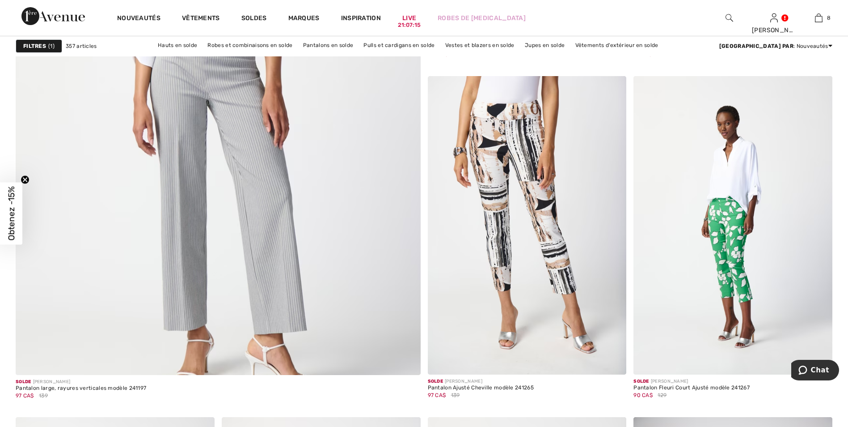
scroll to position [3041, 0]
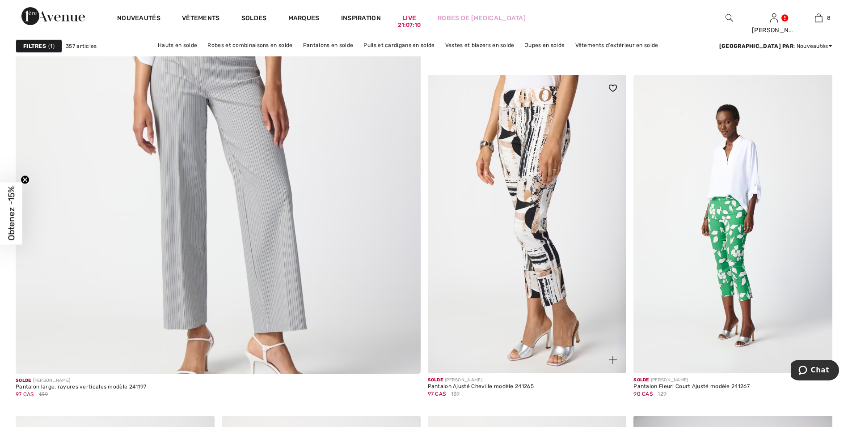
click at [527, 165] on img at bounding box center [527, 224] width 199 height 298
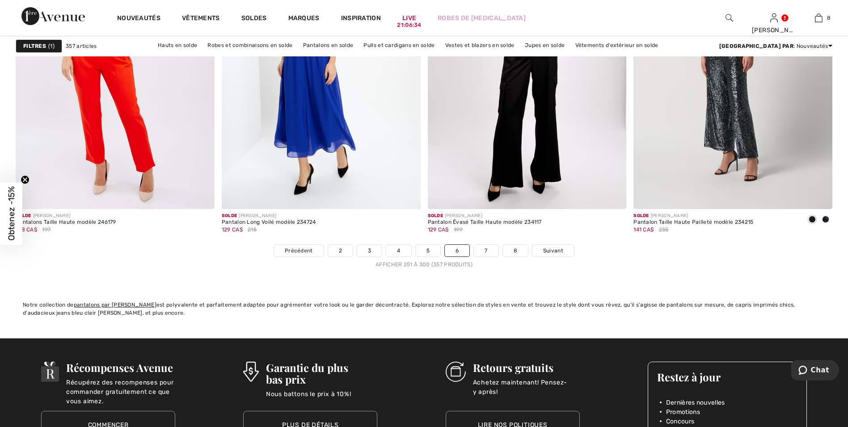
scroll to position [5053, 0]
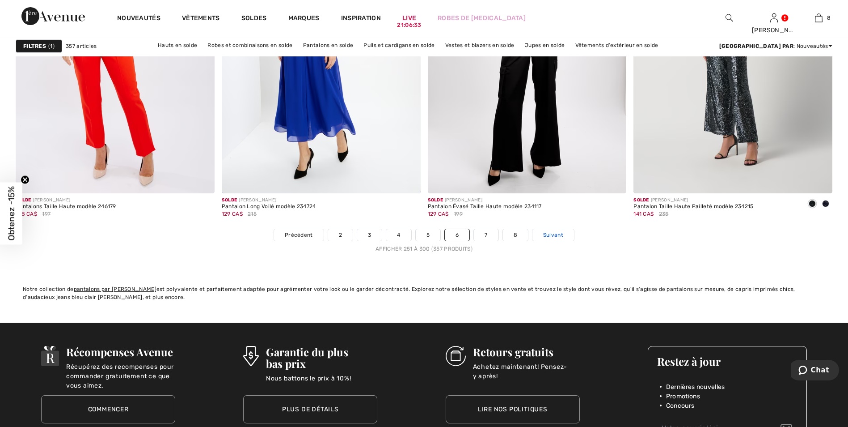
click at [553, 233] on span "Suivant" at bounding box center [553, 235] width 20 height 8
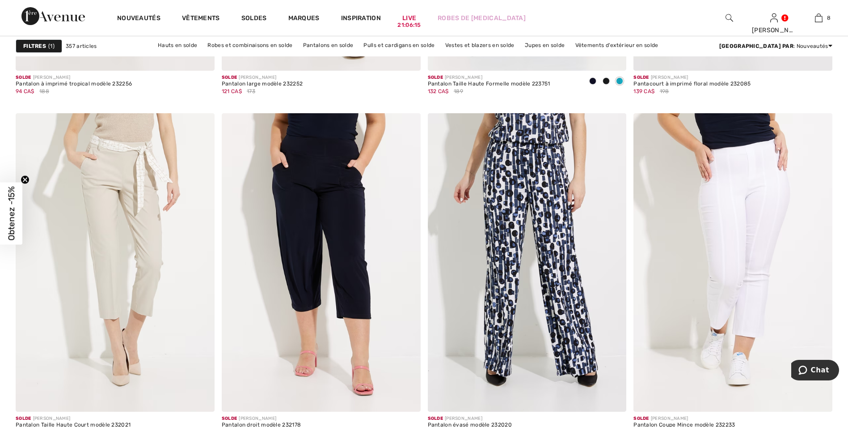
scroll to position [2236, 0]
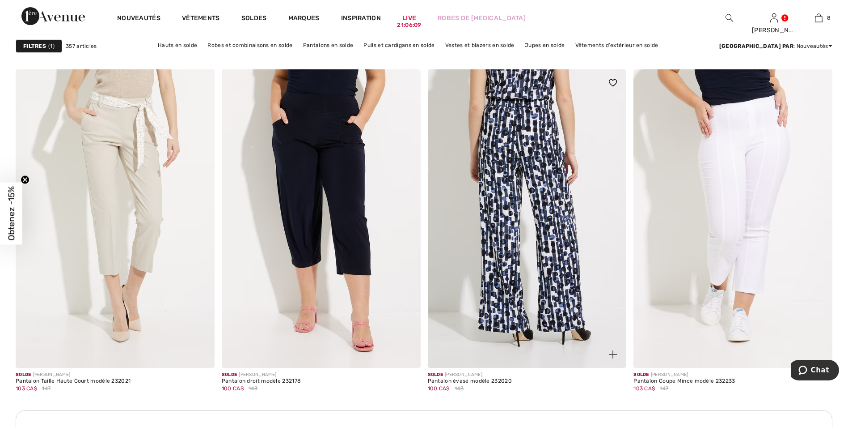
click at [532, 169] on img at bounding box center [527, 218] width 199 height 298
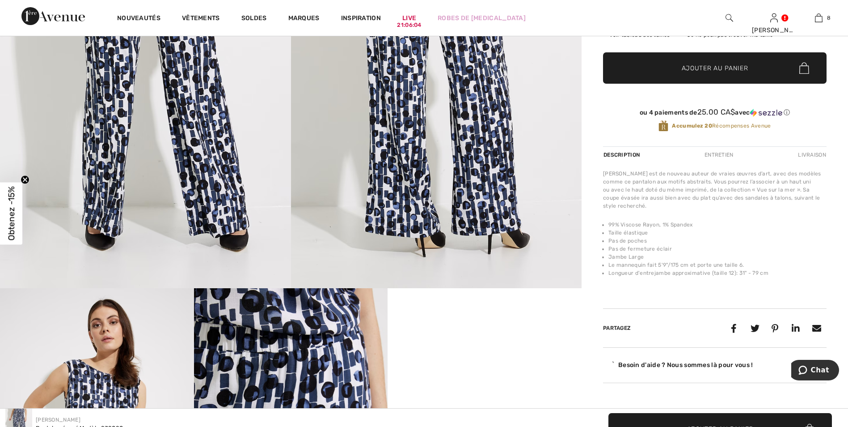
scroll to position [268, 0]
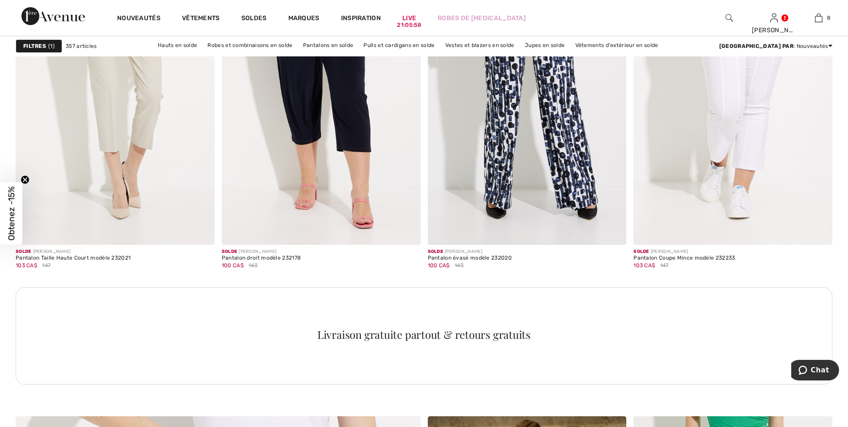
scroll to position [2370, 0]
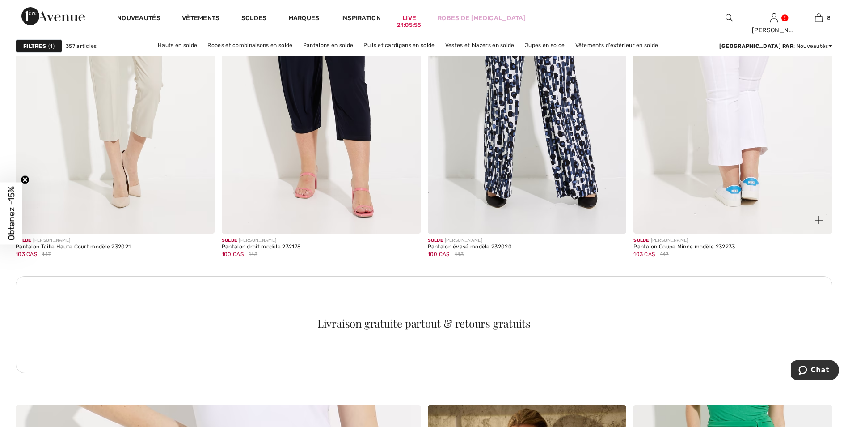
click at [754, 111] on img at bounding box center [733, 84] width 199 height 298
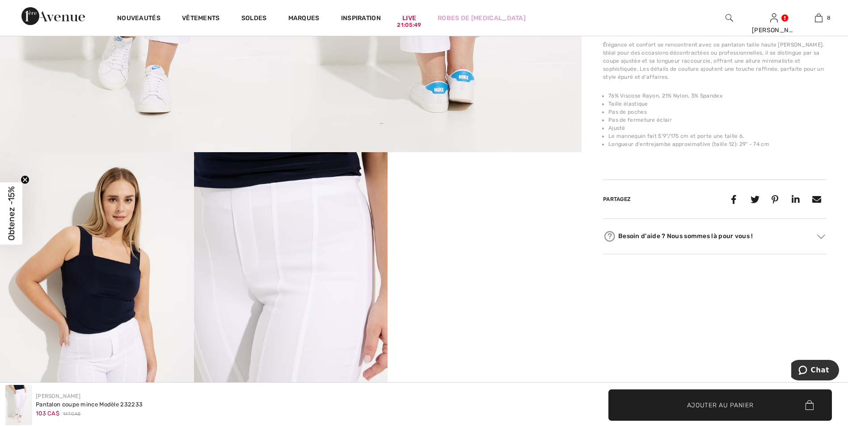
scroll to position [358, 0]
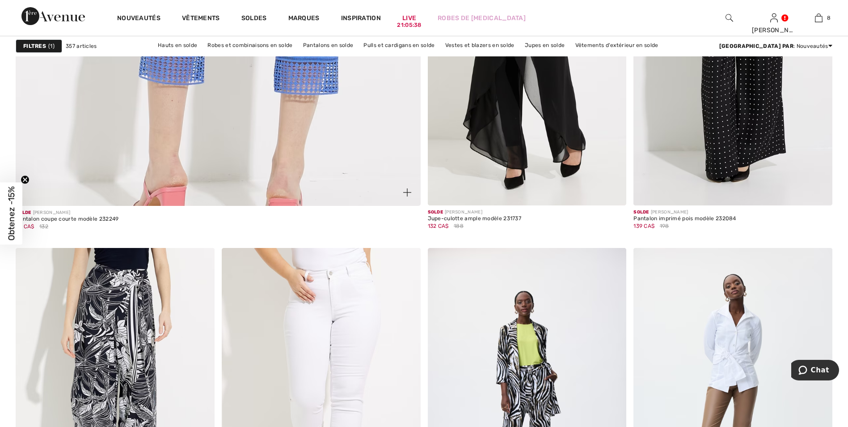
scroll to position [3219, 0]
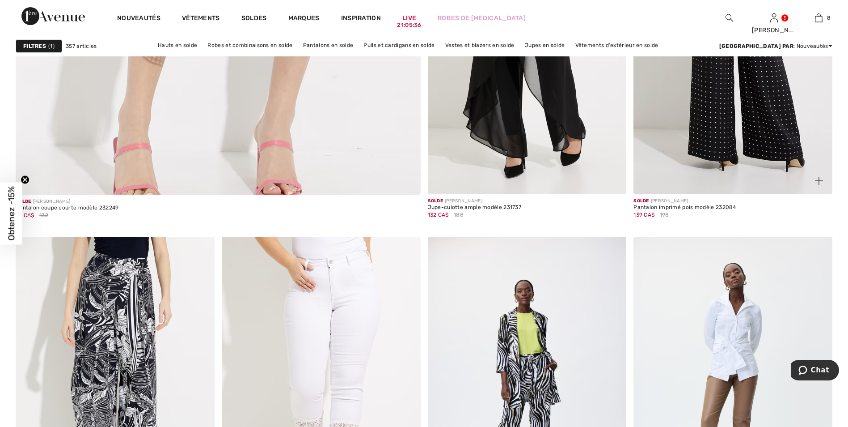
click at [749, 87] on img at bounding box center [733, 45] width 199 height 298
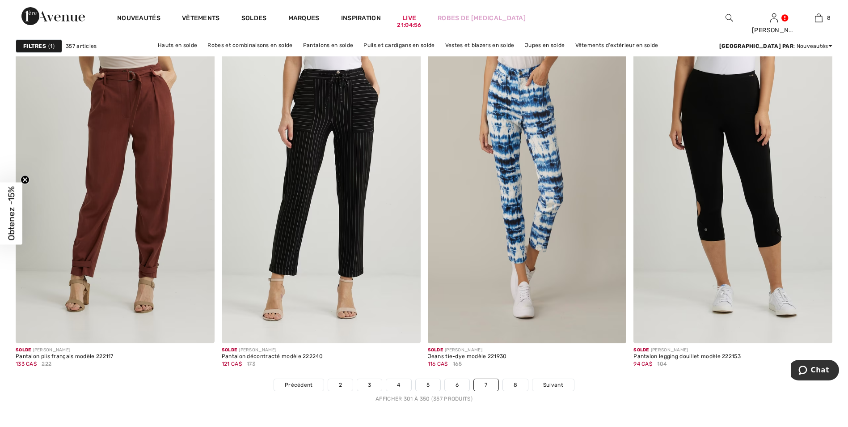
scroll to position [4919, 0]
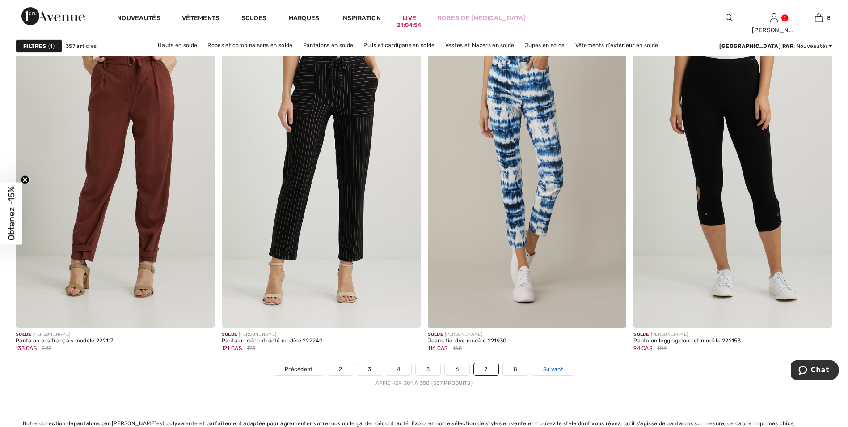
click at [554, 366] on span "Suivant" at bounding box center [553, 369] width 20 height 8
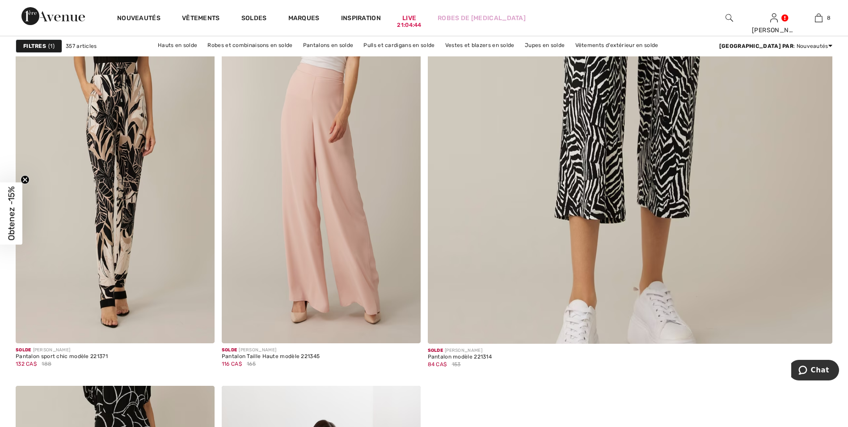
scroll to position [447, 0]
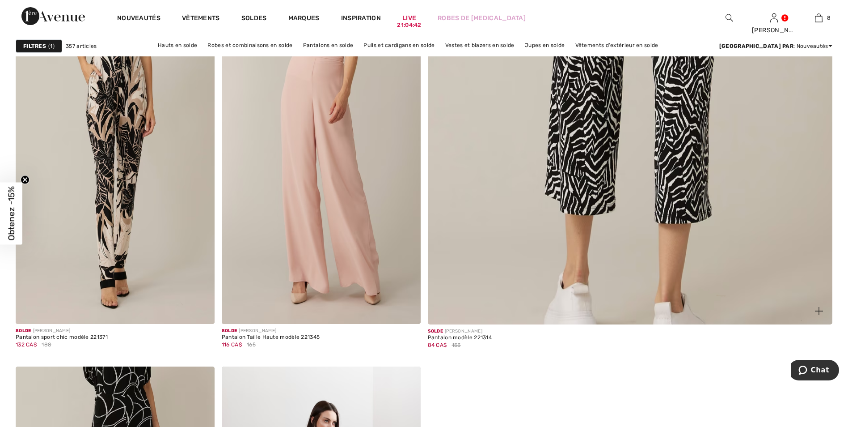
click at [633, 127] on img at bounding box center [630, 49] width 486 height 729
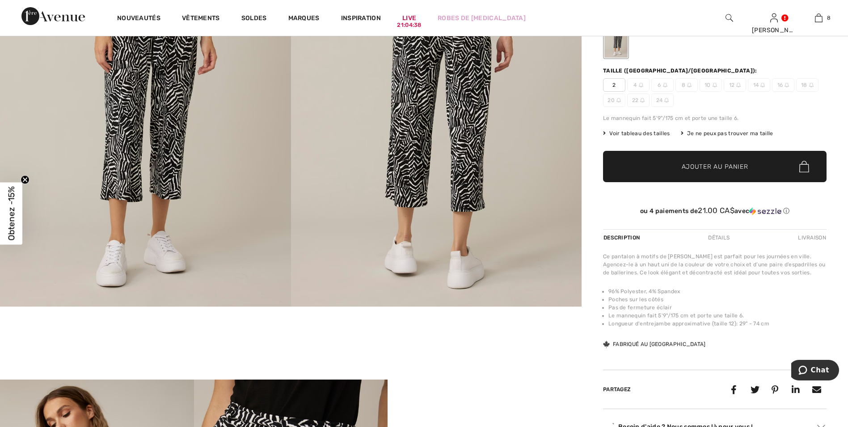
scroll to position [134, 0]
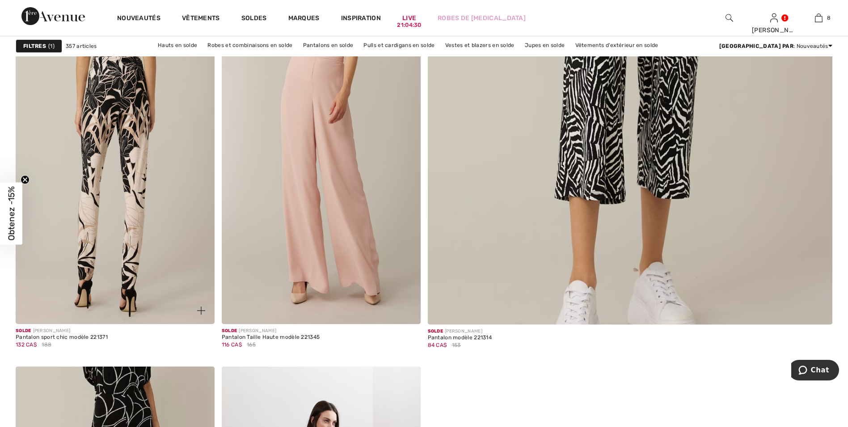
click at [134, 106] on img at bounding box center [115, 174] width 199 height 298
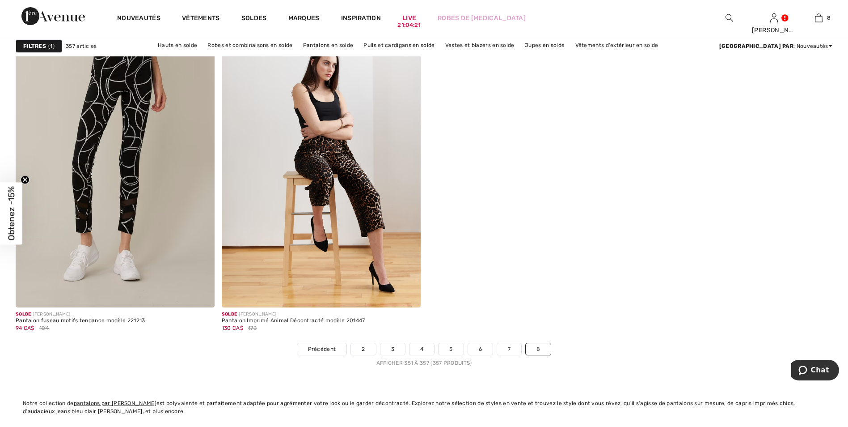
scroll to position [805, 0]
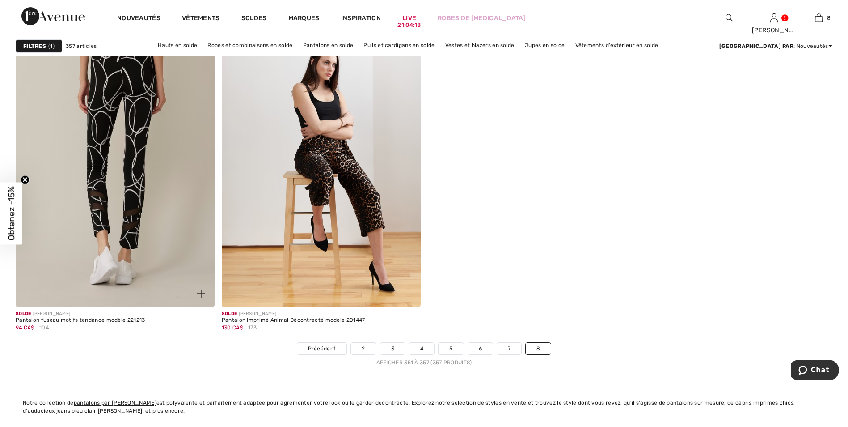
click at [124, 128] on img at bounding box center [115, 157] width 199 height 298
